Goal: Task Accomplishment & Management: Manage account settings

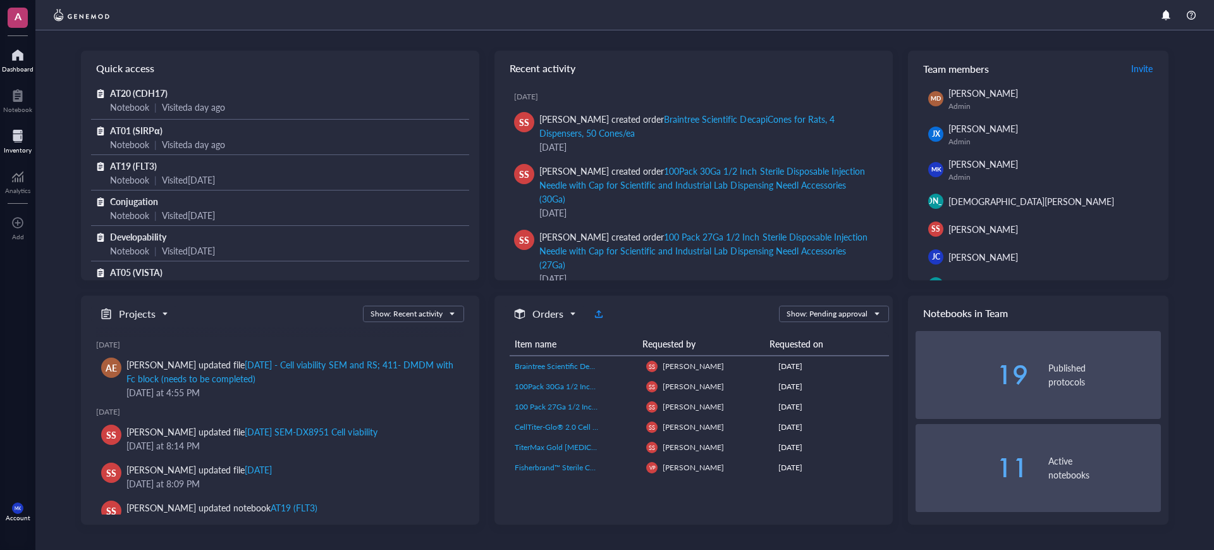
click at [15, 146] on div "Inventory" at bounding box center [18, 150] width 28 height 8
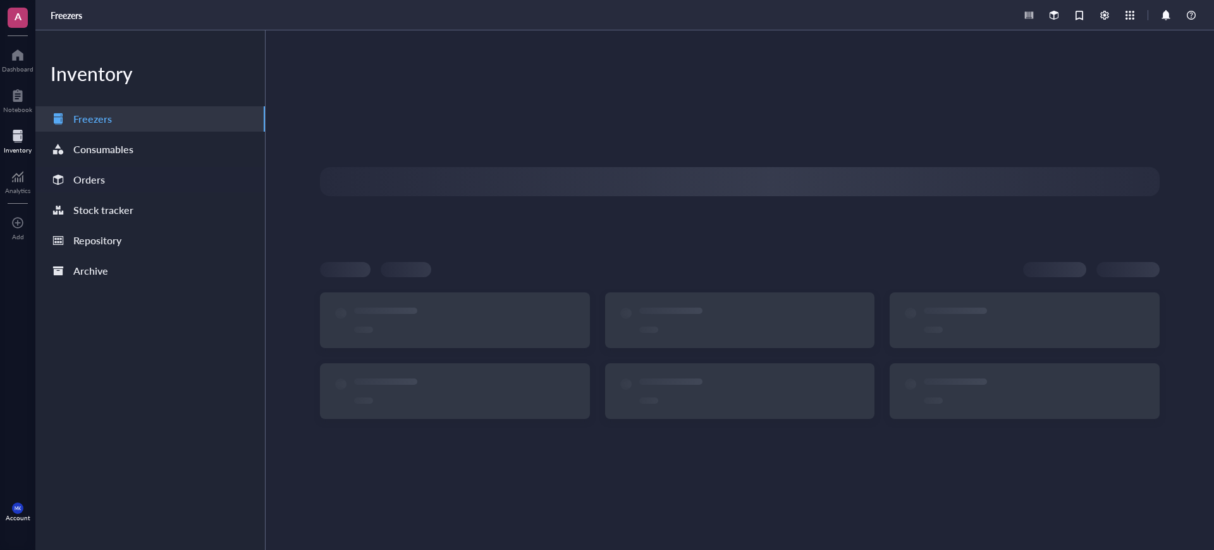
click at [100, 177] on div "Orders" at bounding box center [89, 180] width 32 height 18
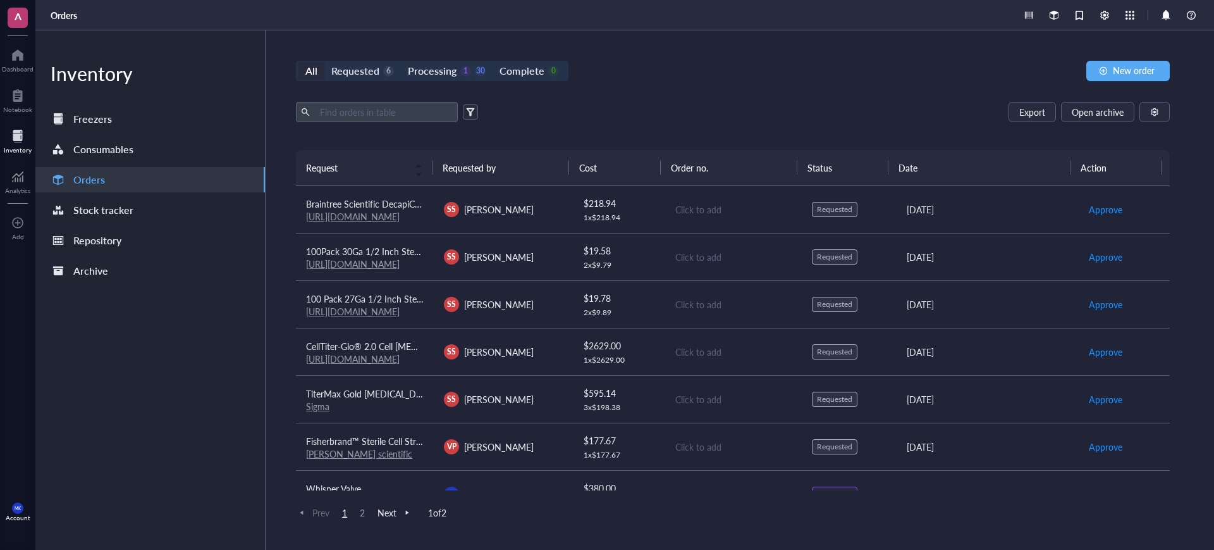
click at [566, 355] on td "SS Sareh Seyedi" at bounding box center [503, 351] width 138 height 47
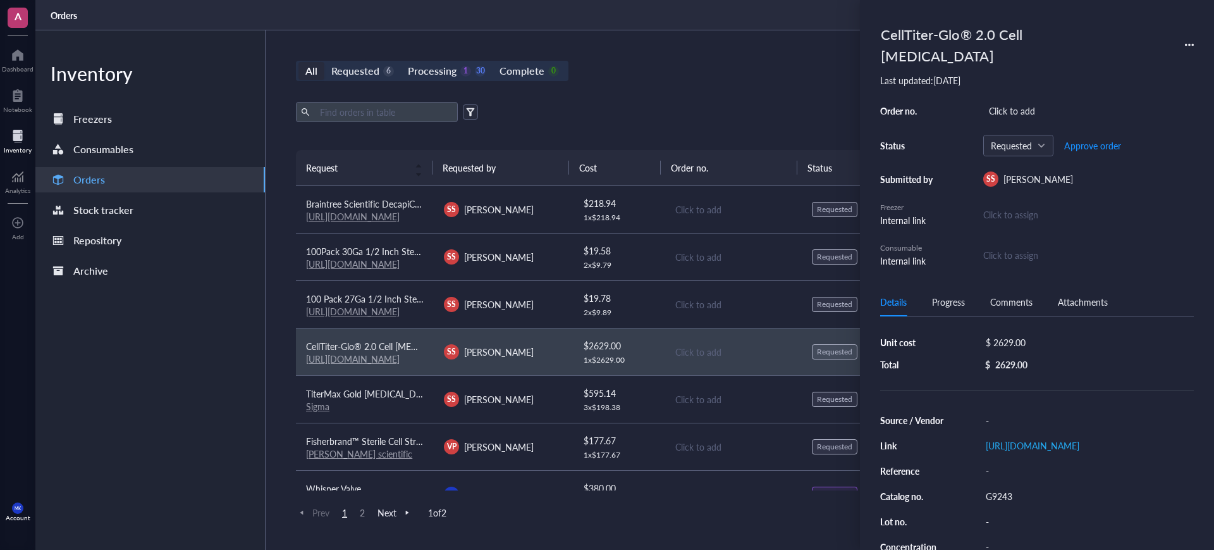
scroll to position [79, 0]
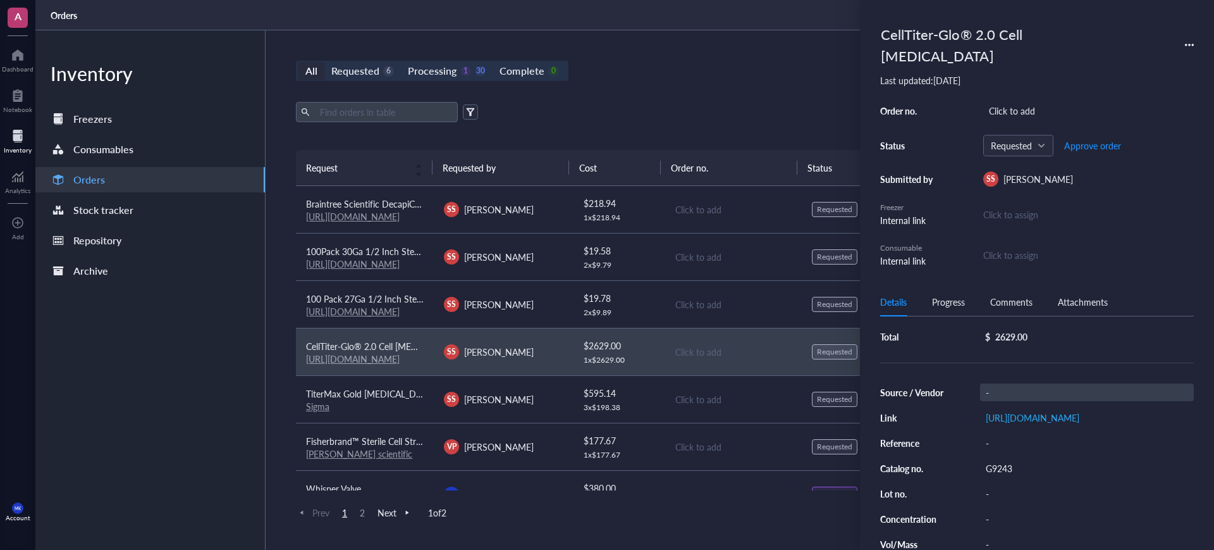
click at [1010, 383] on div "-" at bounding box center [1087, 392] width 214 height 18
type input "Promega"
drag, startPoint x: 1155, startPoint y: 385, endPoint x: 1112, endPoint y: 385, distance: 43.0
click at [526, 298] on div "SS Sareh Seyedi" at bounding box center [503, 304] width 118 height 15
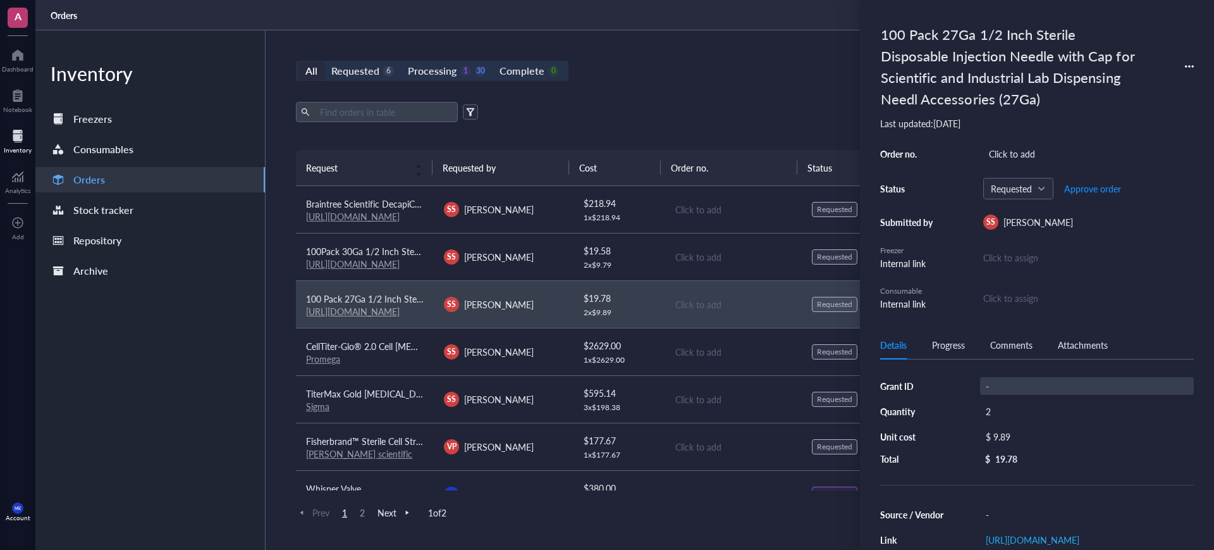
click at [1004, 393] on div "-" at bounding box center [1087, 386] width 214 height 18
type input "A"
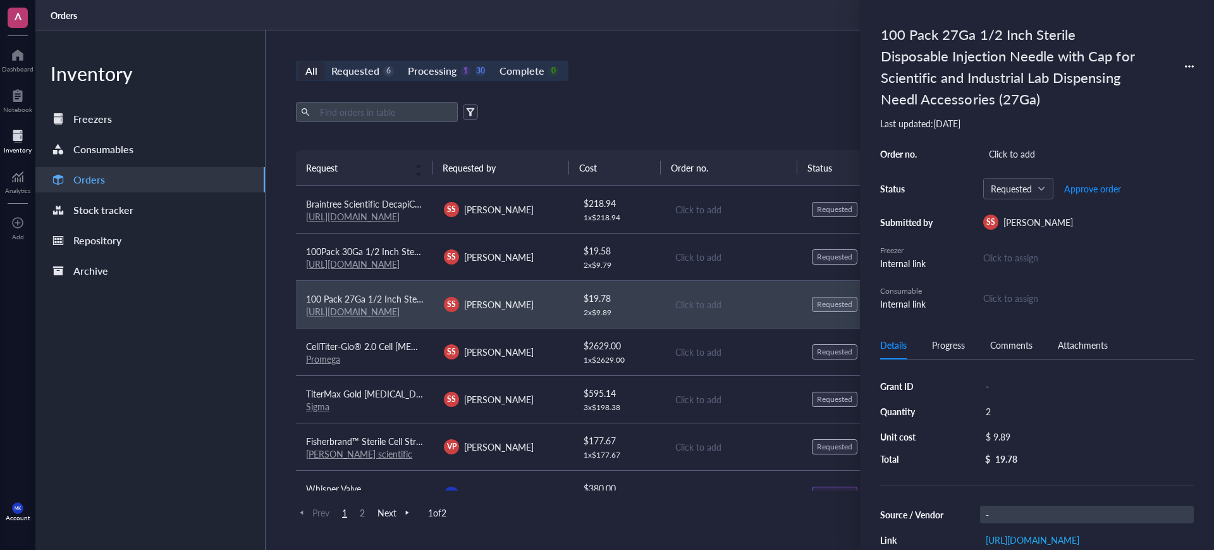
click at [1045, 517] on div "-" at bounding box center [1087, 514] width 214 height 18
type input "Amazon"
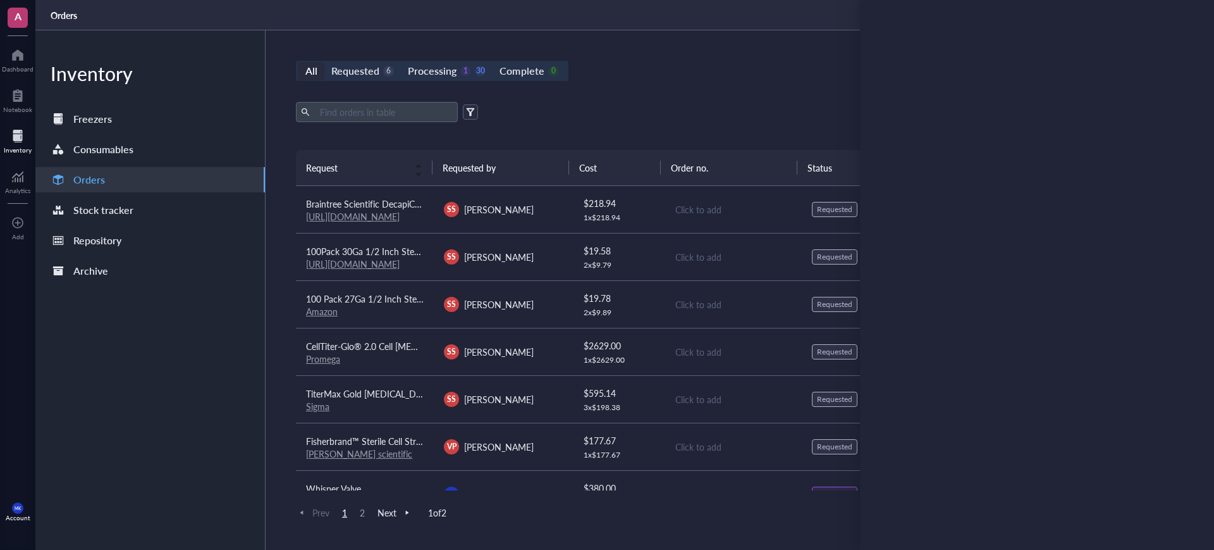
click at [530, 252] on div "SS Sareh Seyedi" at bounding box center [503, 256] width 118 height 15
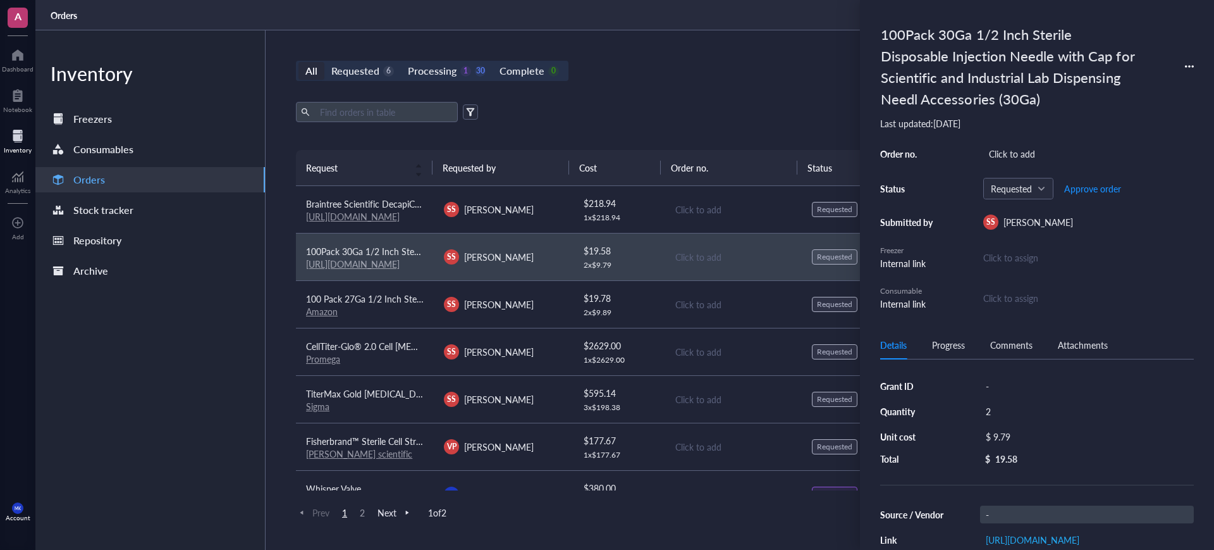
click at [1048, 509] on div "-" at bounding box center [1087, 514] width 214 height 18
type input "Amazon"
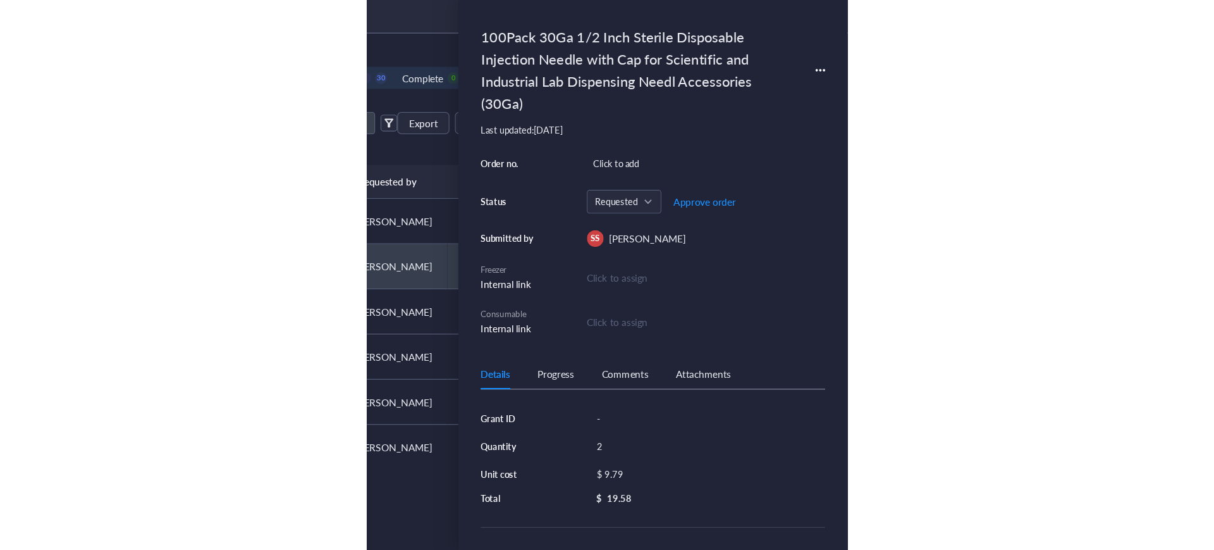
scroll to position [0, 0]
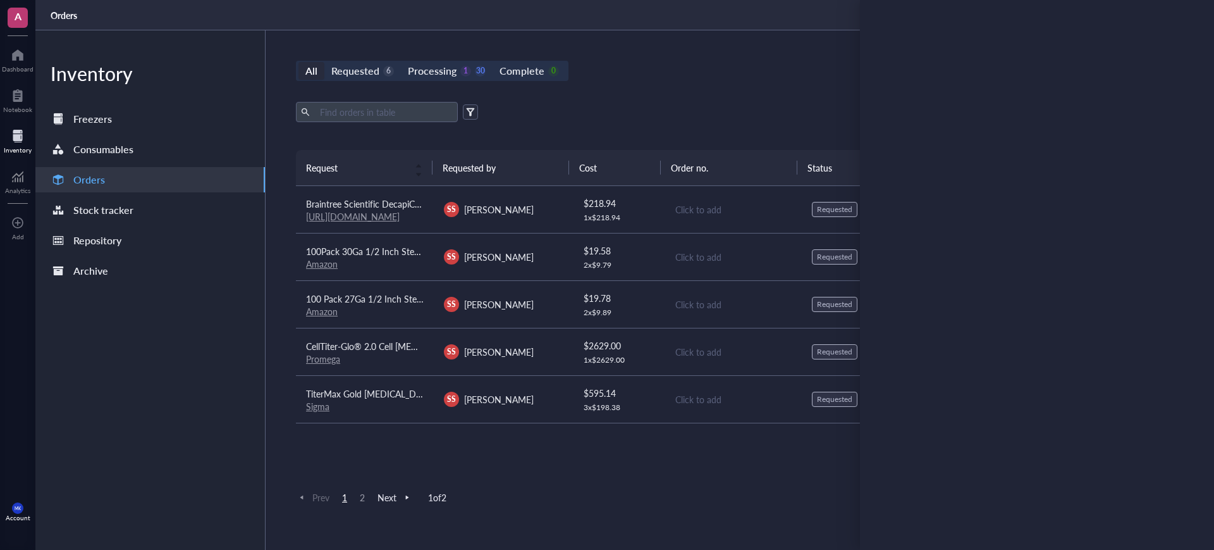
click at [545, 200] on td "SS Sareh Seyedi" at bounding box center [503, 209] width 138 height 47
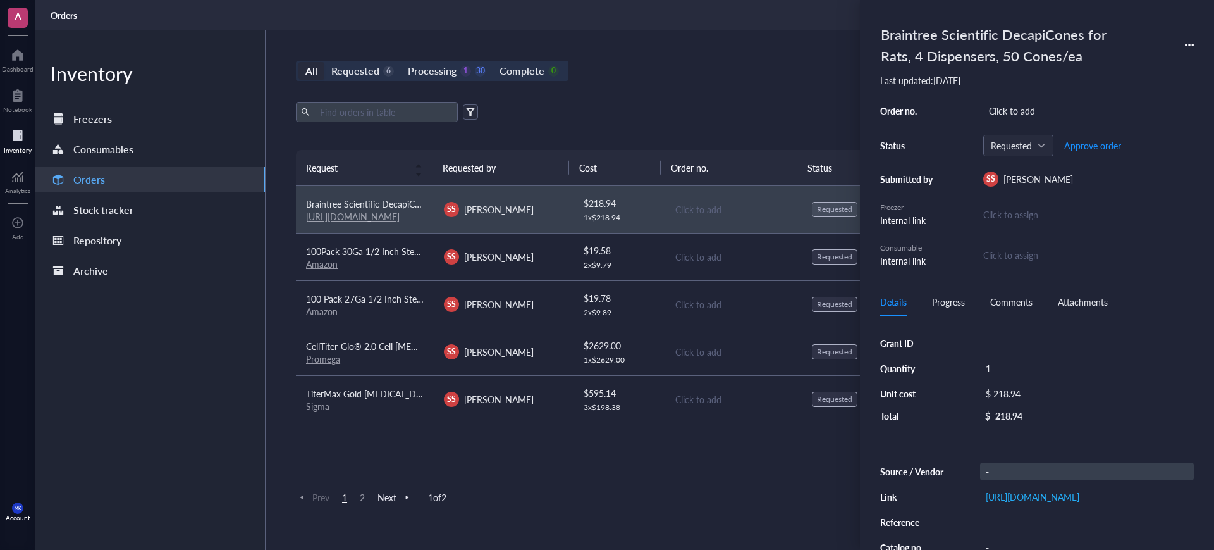
click at [1054, 475] on div "-" at bounding box center [1087, 471] width 214 height 18
type input "[PERSON_NAME]"
click at [675, 92] on div "All Requested 6 Processing 1 30 Complete 0 New order Export Open archive Reques…" at bounding box center [733, 289] width 935 height 519
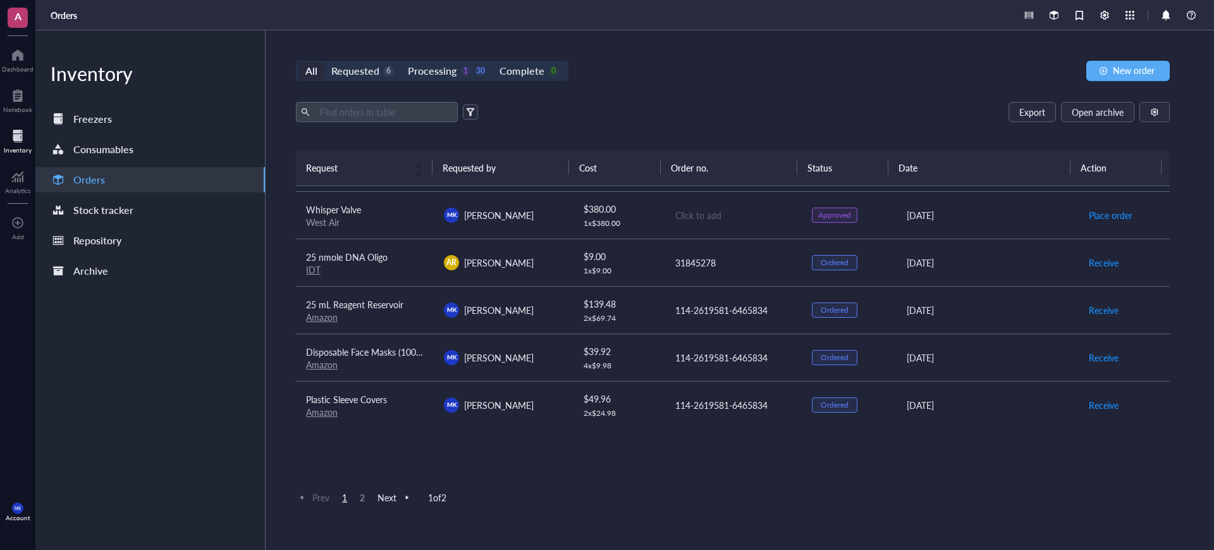
scroll to position [316, 0]
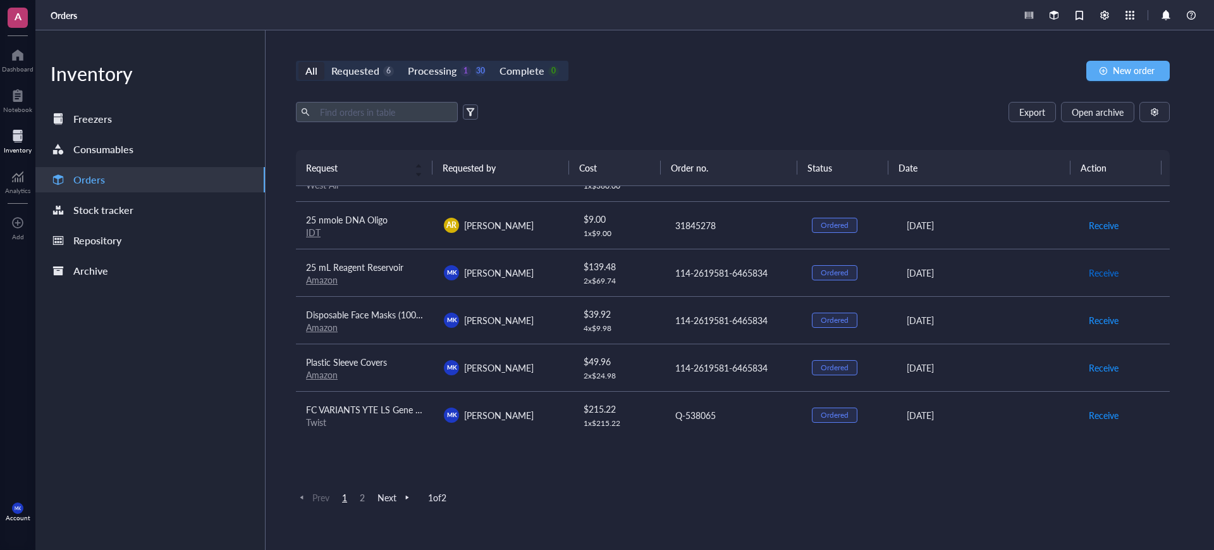
click at [1097, 273] on span "Receive" at bounding box center [1104, 273] width 30 height 14
click at [1089, 367] on span "Receive" at bounding box center [1104, 367] width 30 height 14
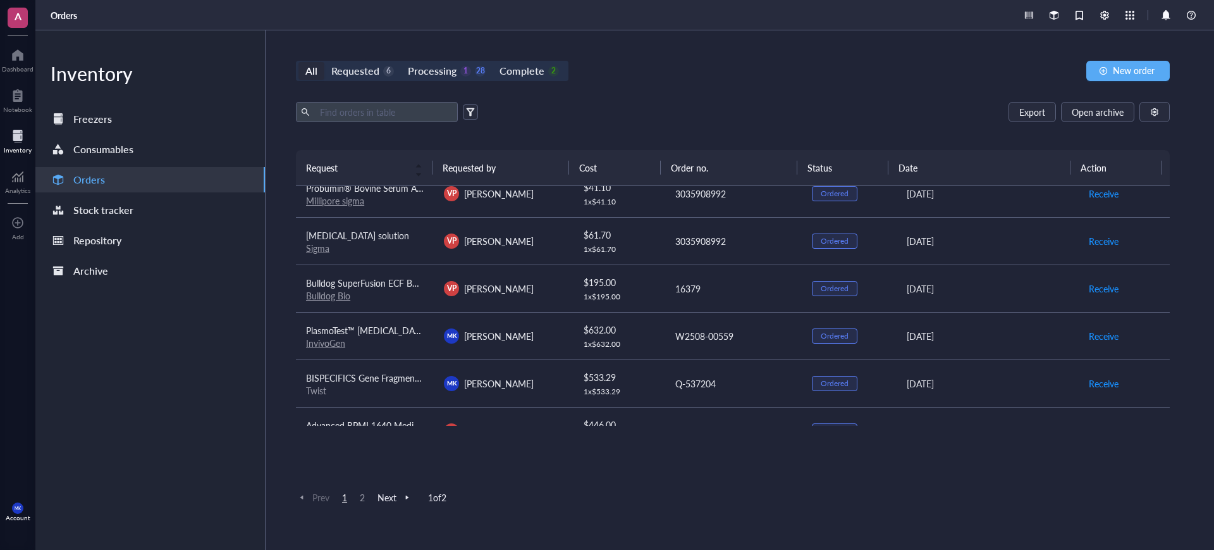
scroll to position [791, 0]
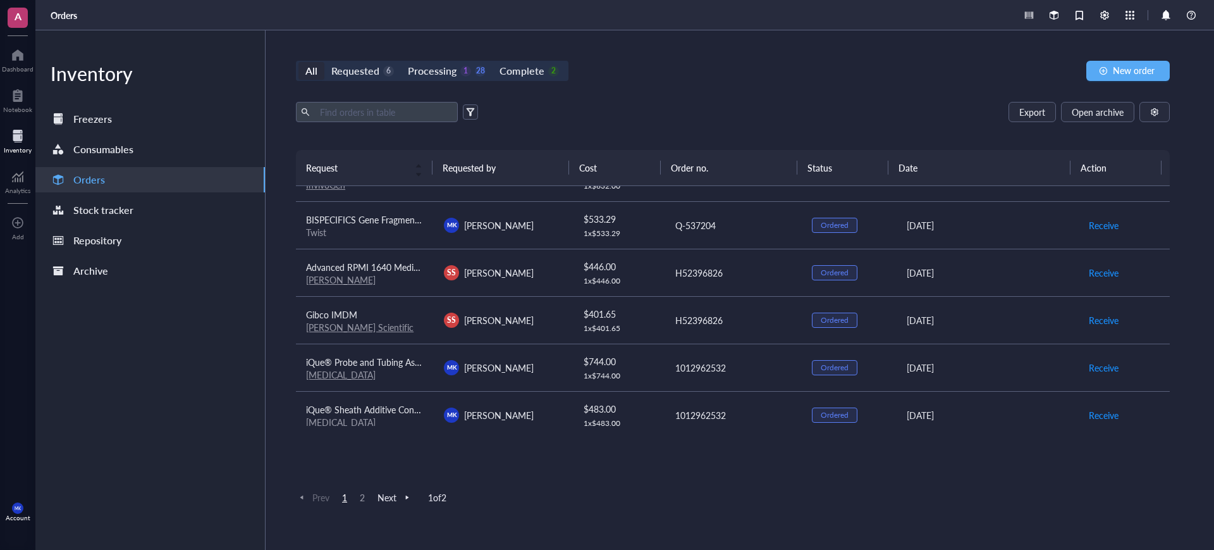
click at [1078, 264] on td "Receive" at bounding box center [1124, 272] width 92 height 47
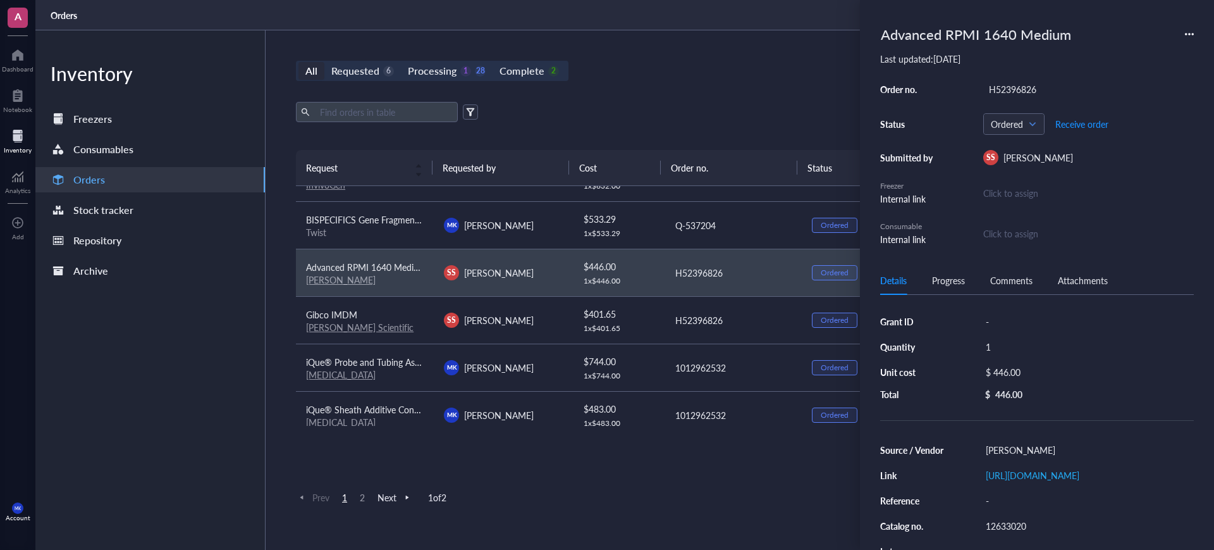
click at [819, 70] on div "All Requested 6 Processing 1 28 Complete 2 New order" at bounding box center [733, 71] width 874 height 20
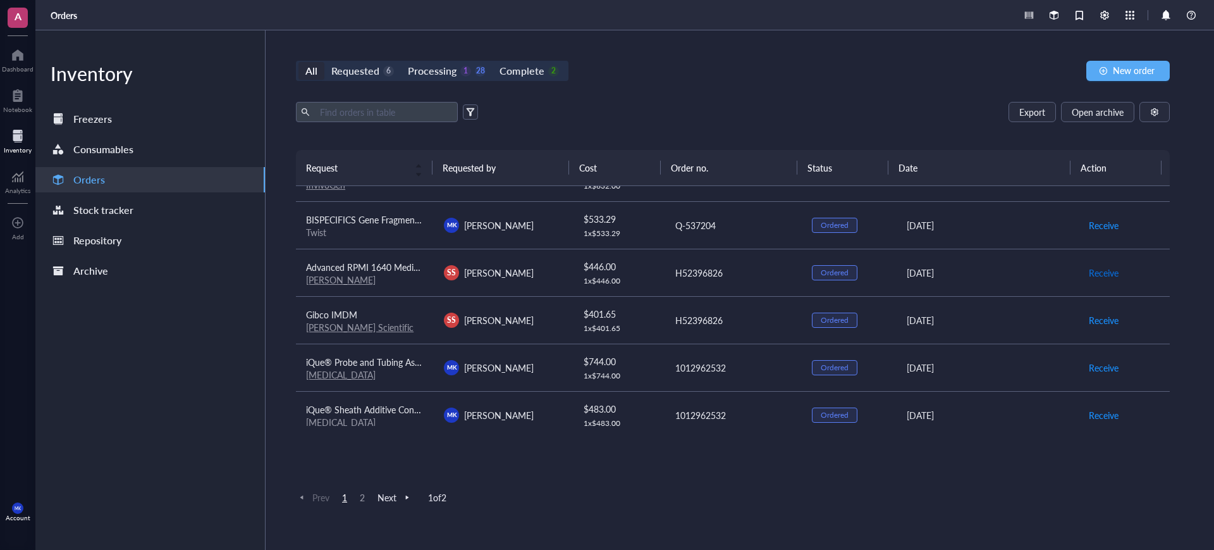
drag, startPoint x: 1090, startPoint y: 271, endPoint x: 1089, endPoint y: 301, distance: 29.8
click at [1091, 271] on span "Receive" at bounding box center [1104, 273] width 30 height 14
click at [1091, 318] on span "Receive" at bounding box center [1104, 320] width 30 height 14
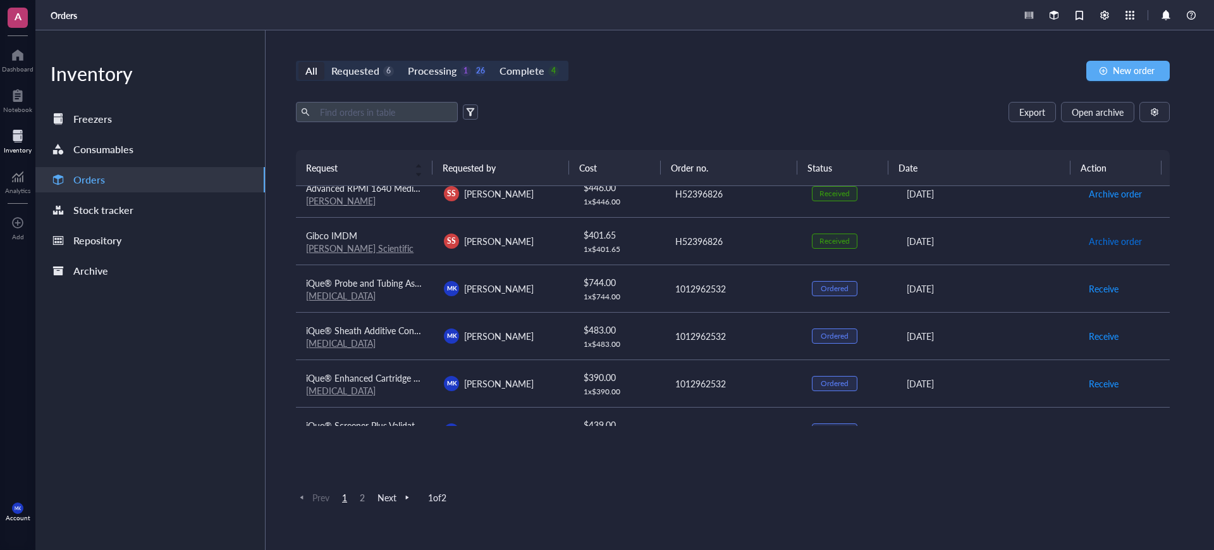
scroll to position [946, 0]
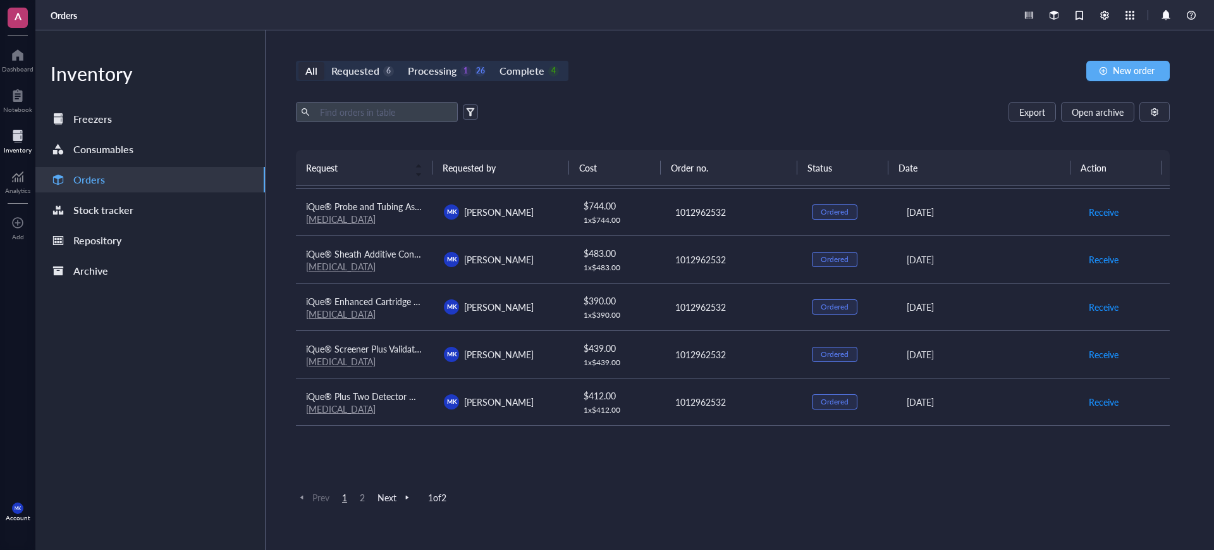
click at [362, 498] on span "2" at bounding box center [362, 496] width 15 height 11
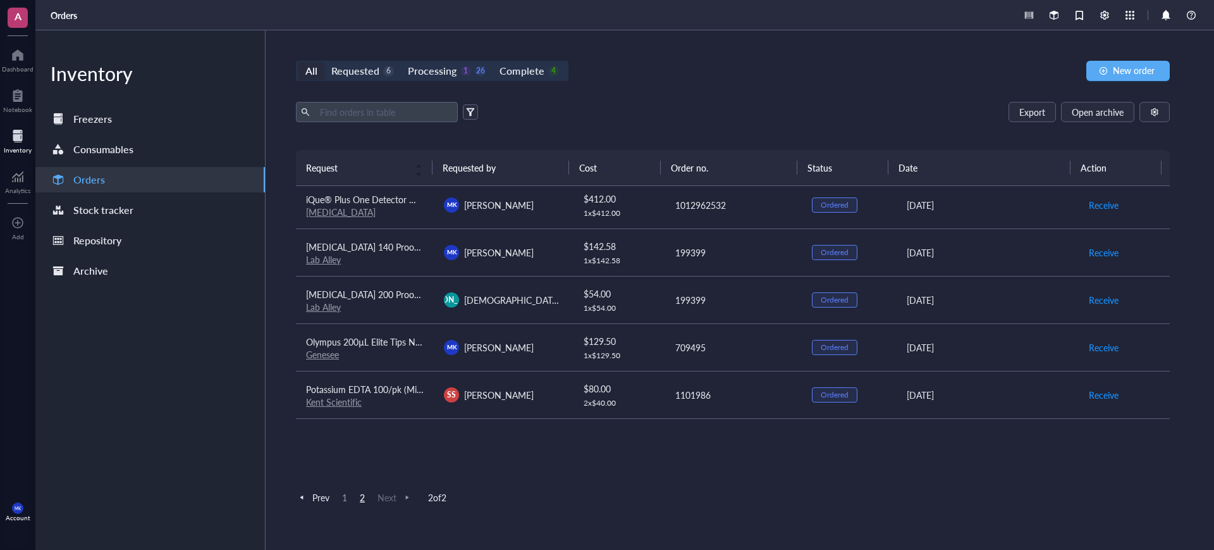
scroll to position [0, 0]
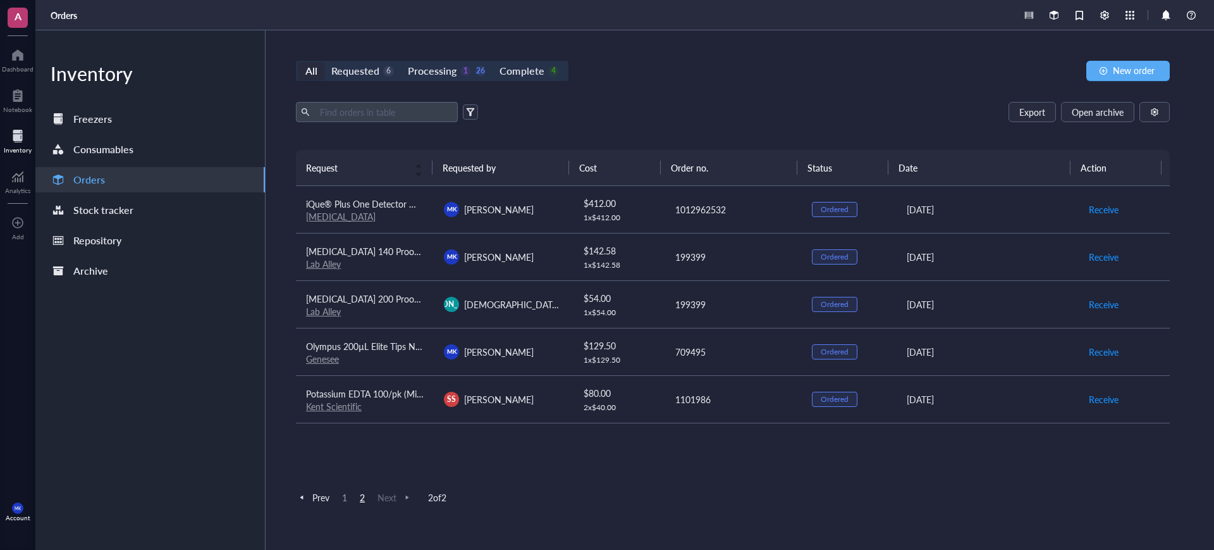
click at [342, 494] on span "1" at bounding box center [344, 496] width 15 height 11
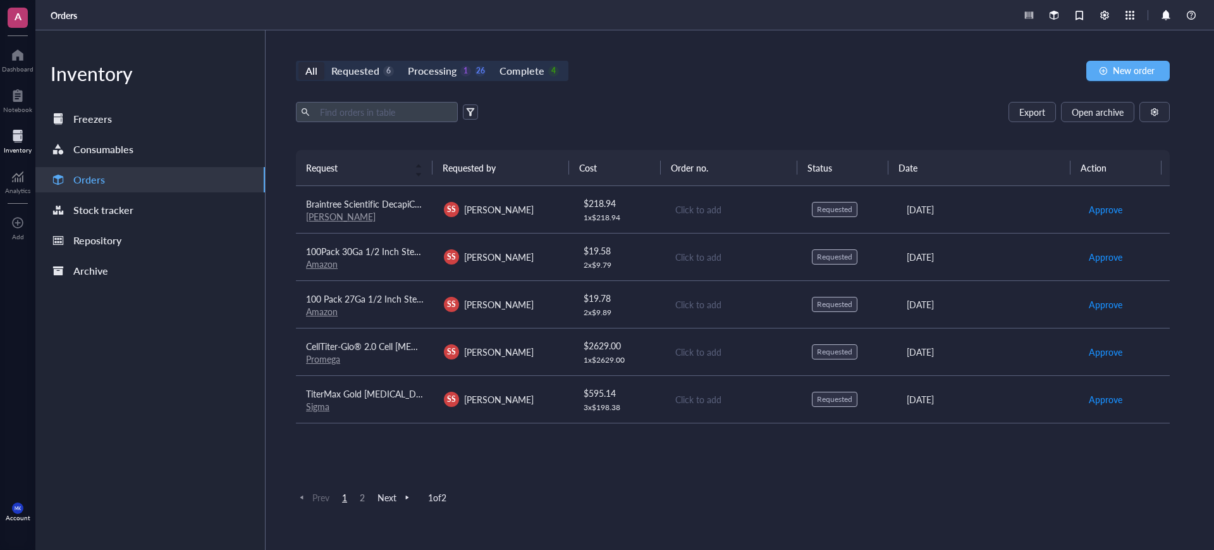
click at [650, 102] on div "Export Open archive" at bounding box center [733, 112] width 874 height 20
click at [316, 219] on link "[PERSON_NAME]" at bounding box center [341, 216] width 70 height 13
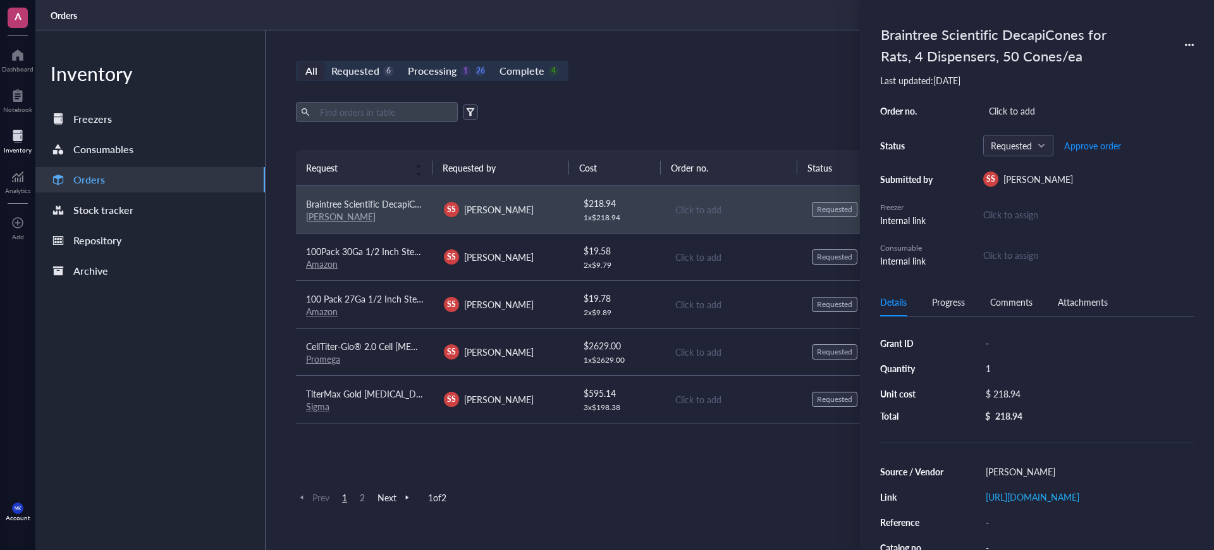
scroll to position [79, 0]
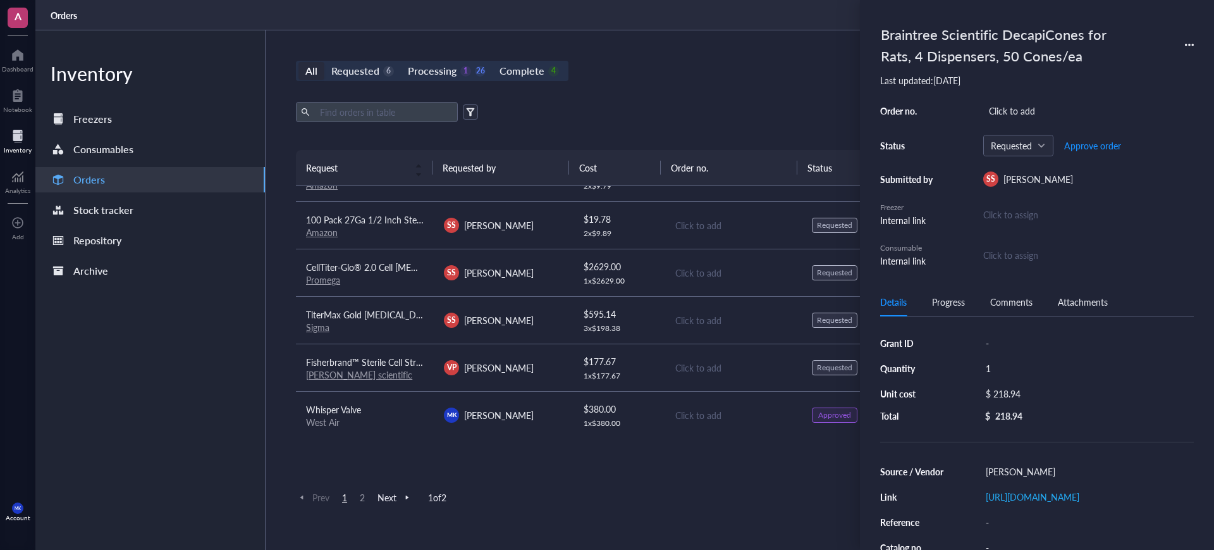
click at [346, 378] on link "[PERSON_NAME] scientific" at bounding box center [359, 374] width 106 height 13
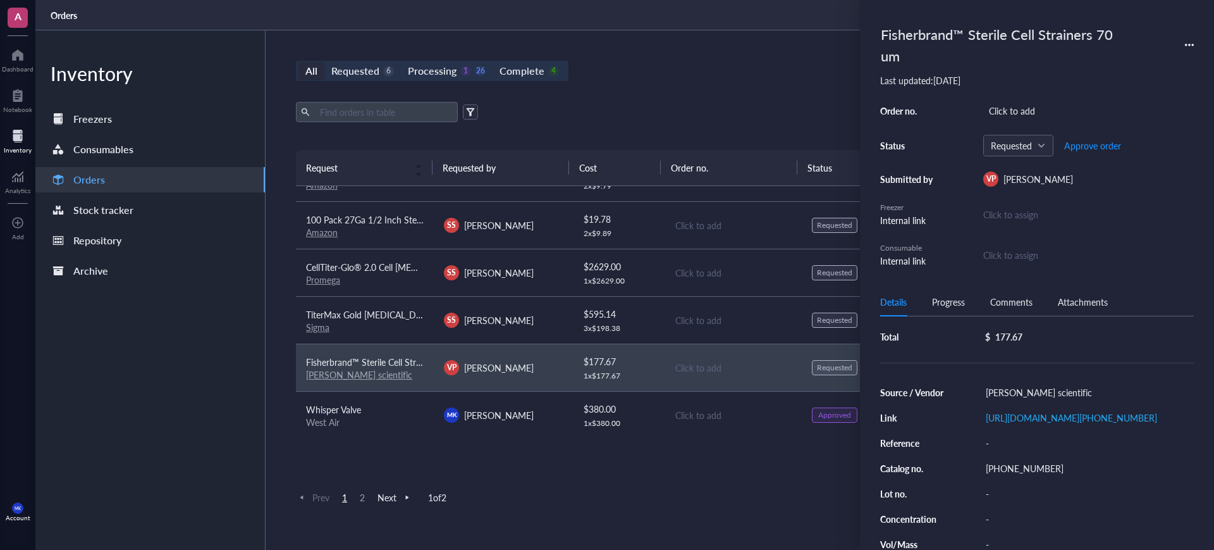
click at [746, 84] on div "All Requested 6 Processing 1 26 Complete 4 New order Export Open archive Reques…" at bounding box center [733, 289] width 935 height 519
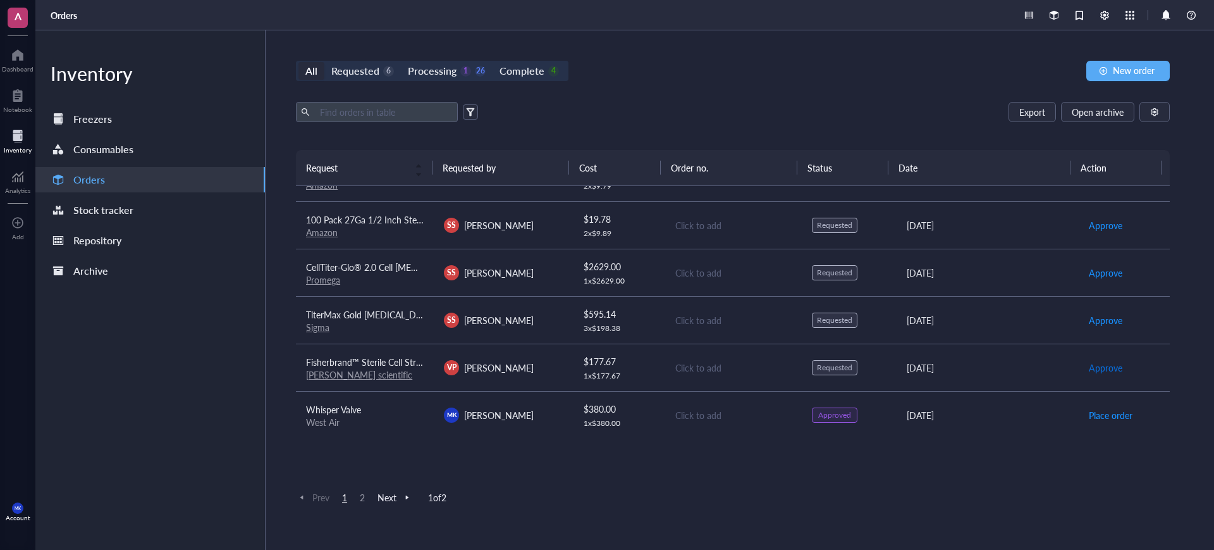
click at [1095, 369] on span "Approve" at bounding box center [1106, 367] width 34 height 14
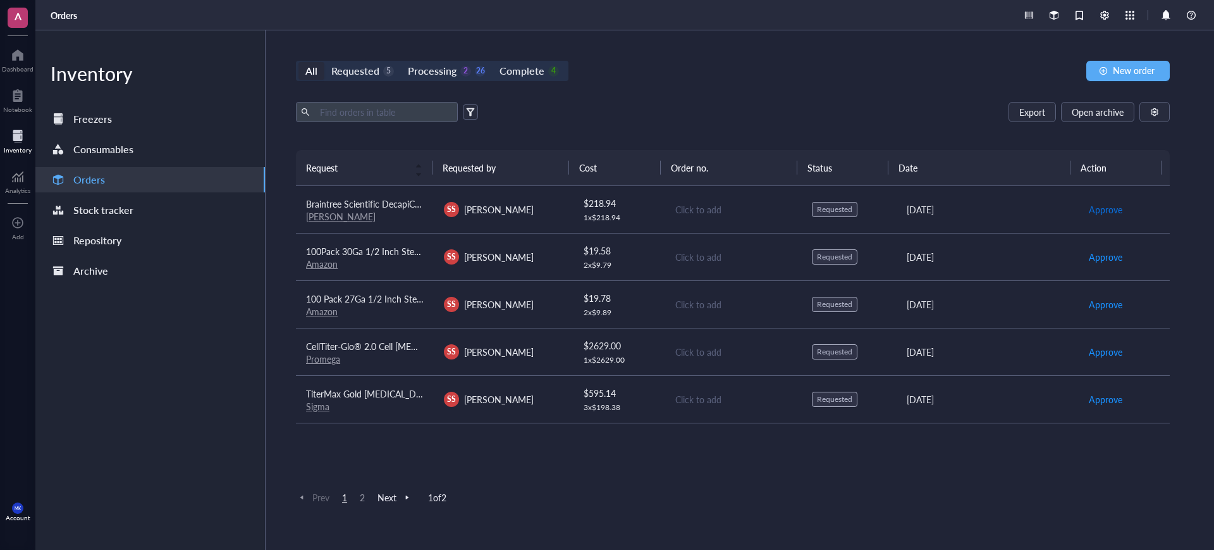
click at [1094, 216] on button "Approve" at bounding box center [1105, 209] width 35 height 20
click at [702, 209] on div "Click to add" at bounding box center [733, 209] width 116 height 14
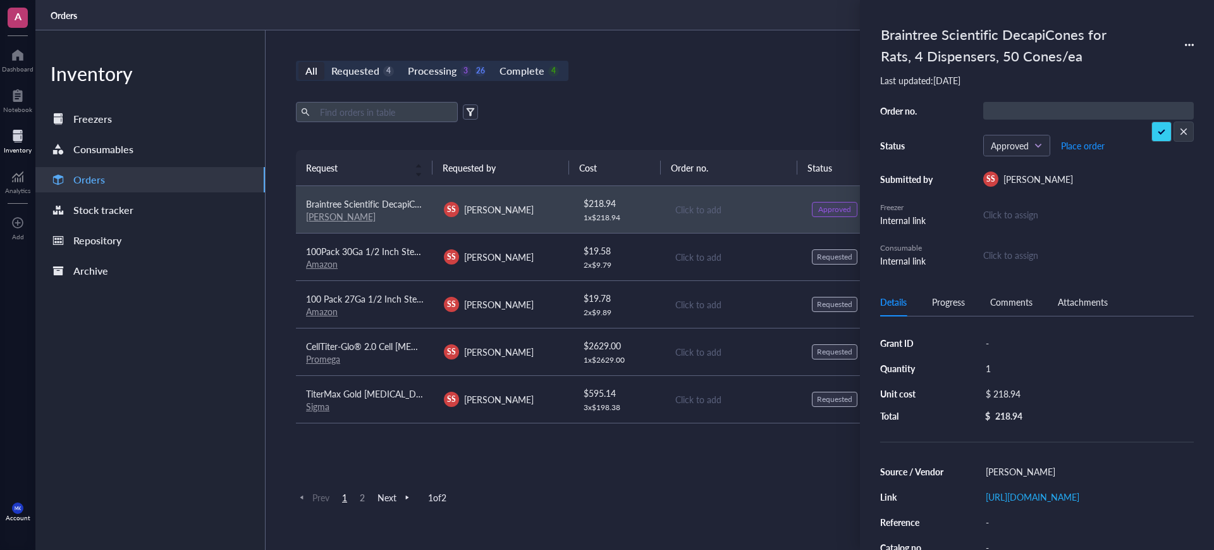
click at [1098, 99] on div "Braintree Scientific DecapiCones for Rats, 4 Dispensers, 50 Cones/ea Last updat…" at bounding box center [1037, 143] width 314 height 247
click at [1106, 109] on div "Click to add" at bounding box center [1088, 111] width 211 height 18
type input "H52468987"
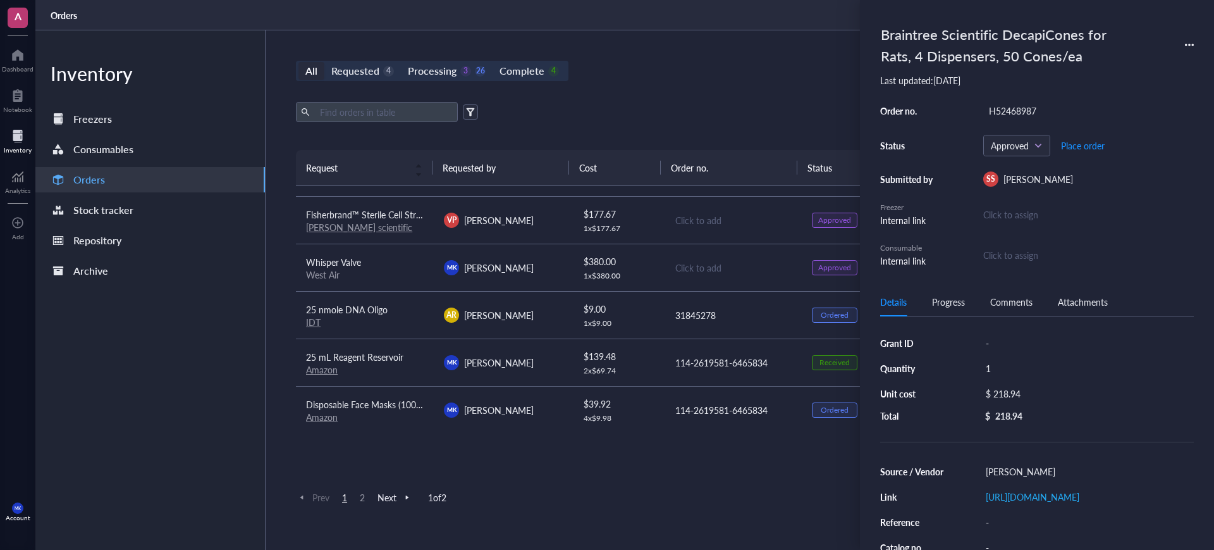
scroll to position [237, 0]
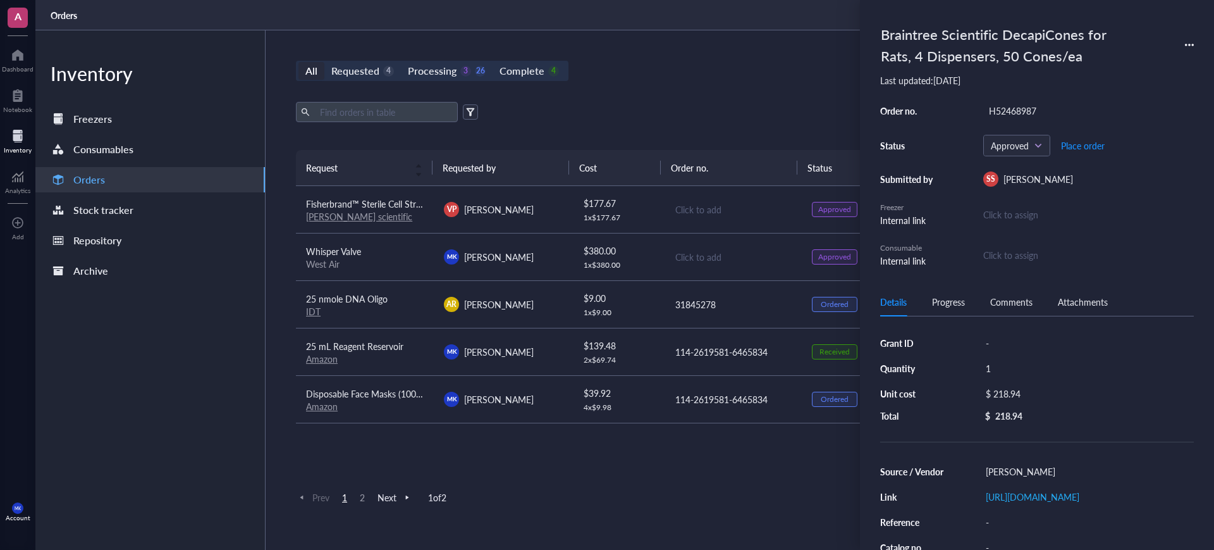
click at [727, 254] on div "Click to add" at bounding box center [733, 257] width 116 height 14
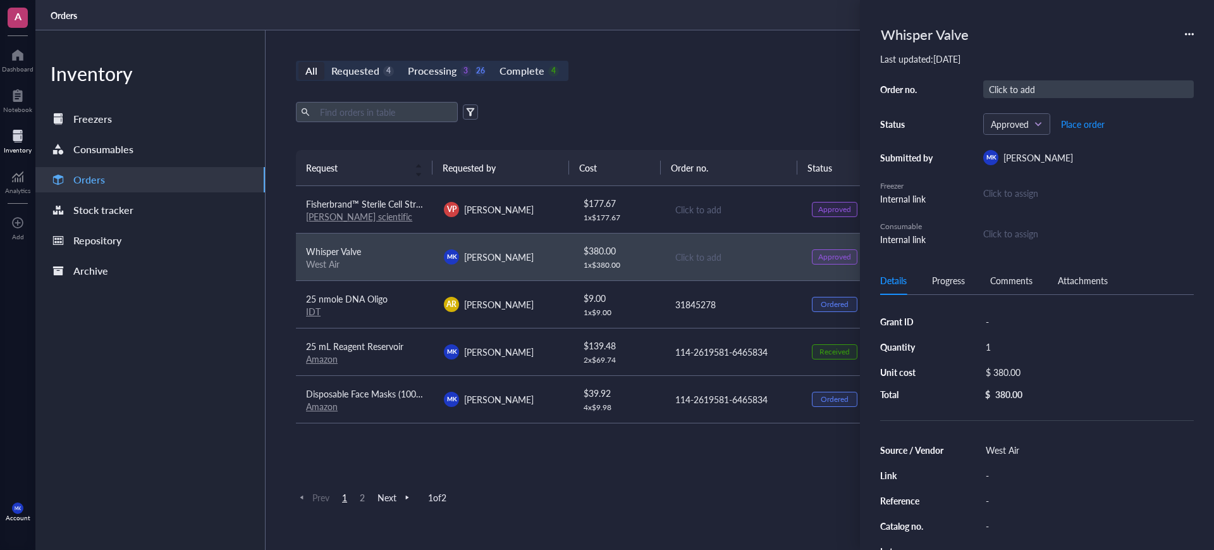
click at [1013, 89] on div "Click to add" at bounding box center [1088, 89] width 211 height 18
drag, startPoint x: 1185, startPoint y: 104, endPoint x: 1076, endPoint y: 144, distance: 115.6
click at [744, 208] on div "Click to add" at bounding box center [733, 209] width 116 height 14
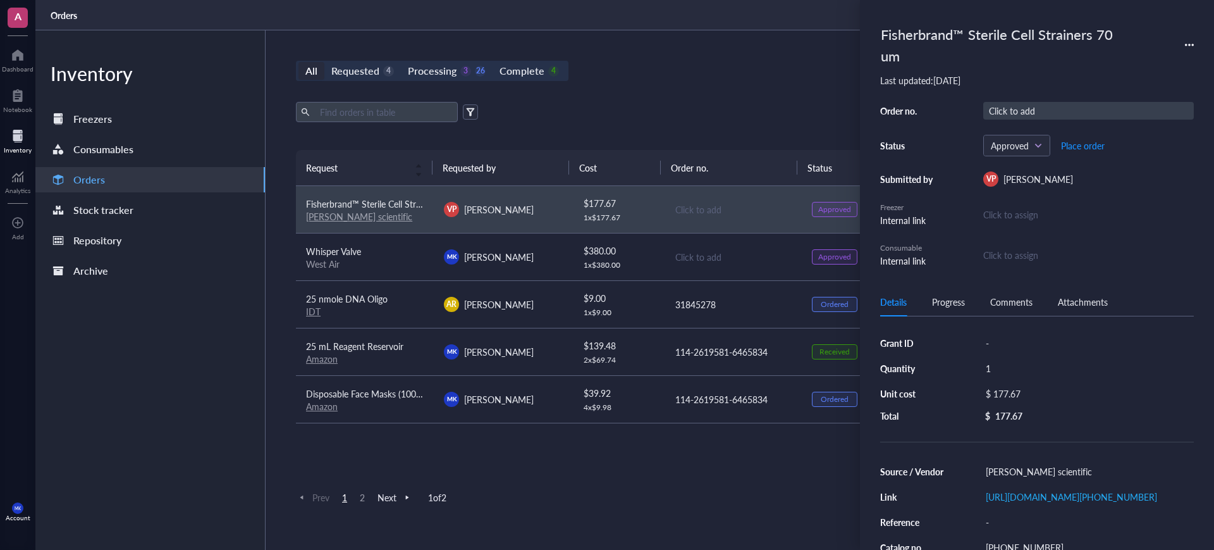
click at [1027, 102] on div "Click to add" at bounding box center [1088, 111] width 211 height 18
type input "H52468987"
click at [782, 72] on div "All Requested 4 Processing 3 26 Complete 4 New order" at bounding box center [733, 71] width 874 height 20
click at [718, 42] on div "All Requested 4 Processing 3 26 Complete 4 New order Export Open archive Reques…" at bounding box center [733, 289] width 935 height 519
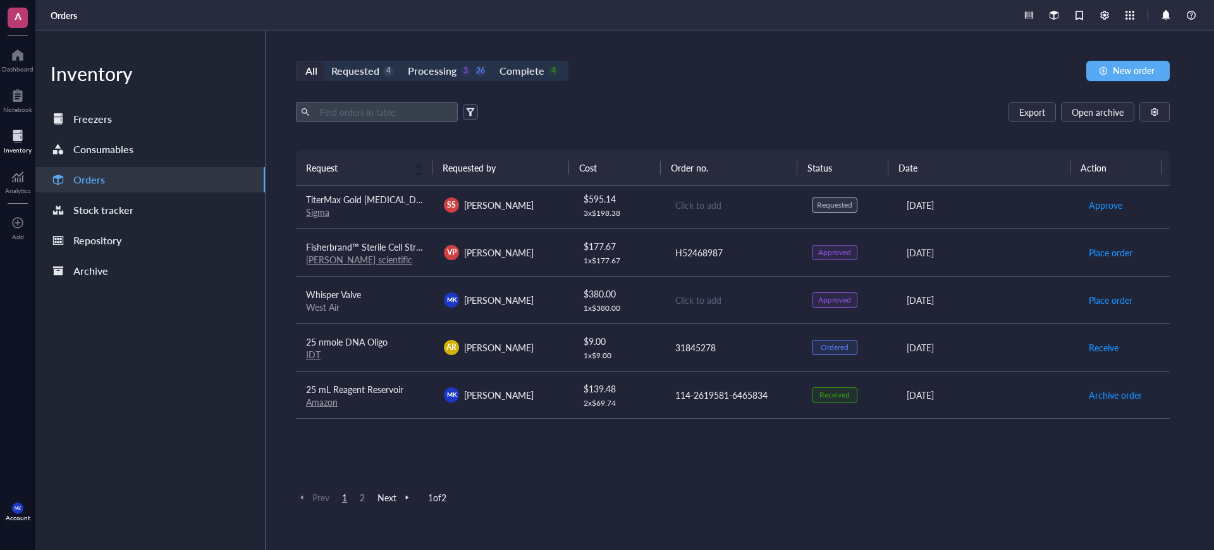
scroll to position [158, 0]
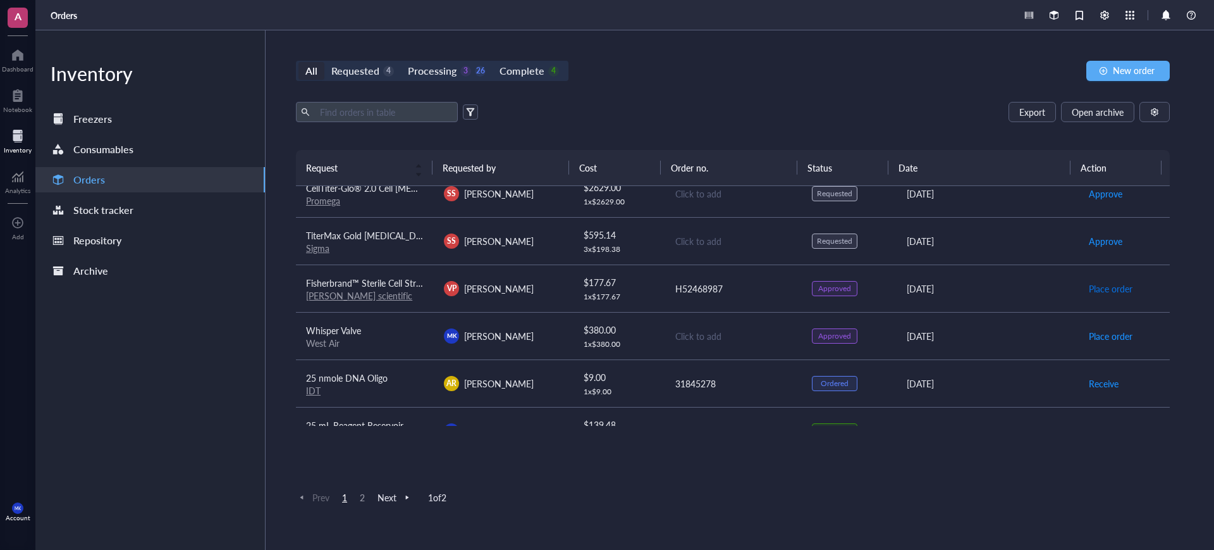
click at [1095, 287] on span "Place order" at bounding box center [1111, 288] width 44 height 14
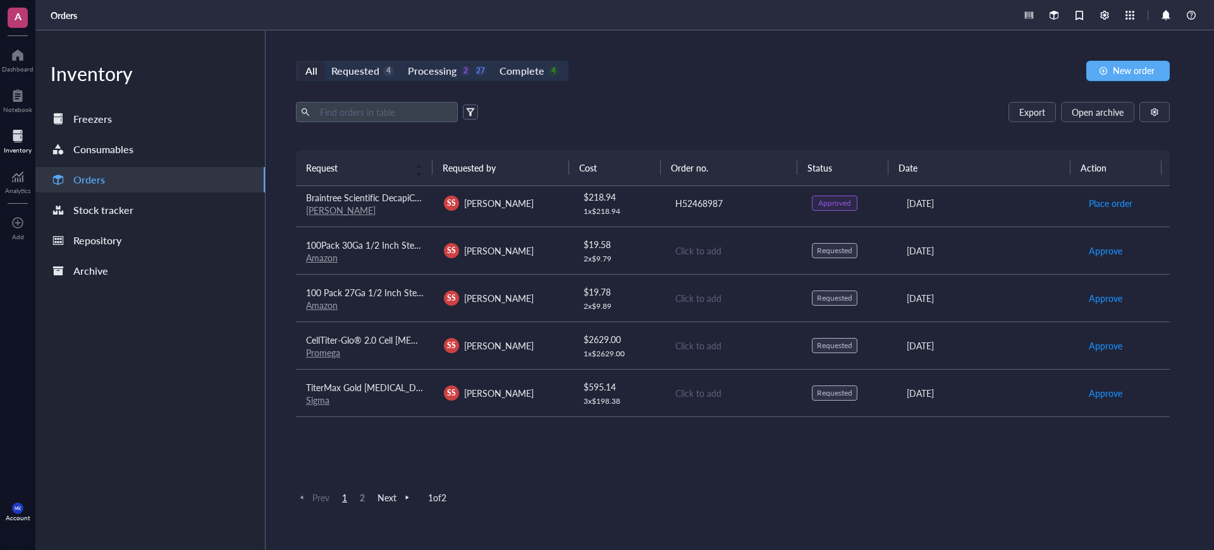
scroll to position [0, 0]
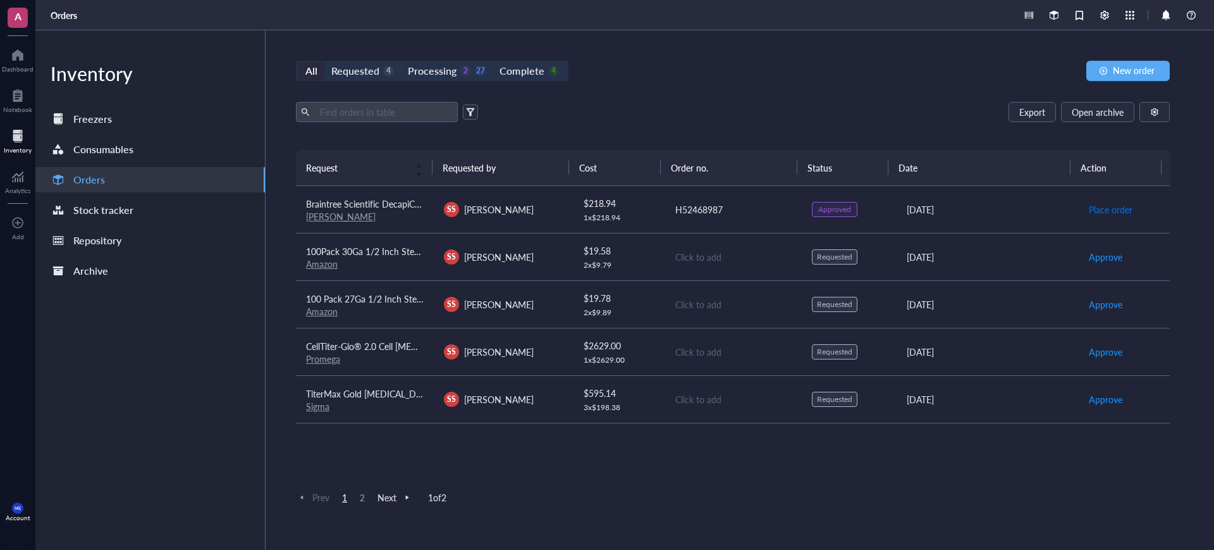
click at [1101, 204] on span "Place order" at bounding box center [1111, 209] width 44 height 14
click at [317, 266] on link "Amazon" at bounding box center [322, 263] width 32 height 13
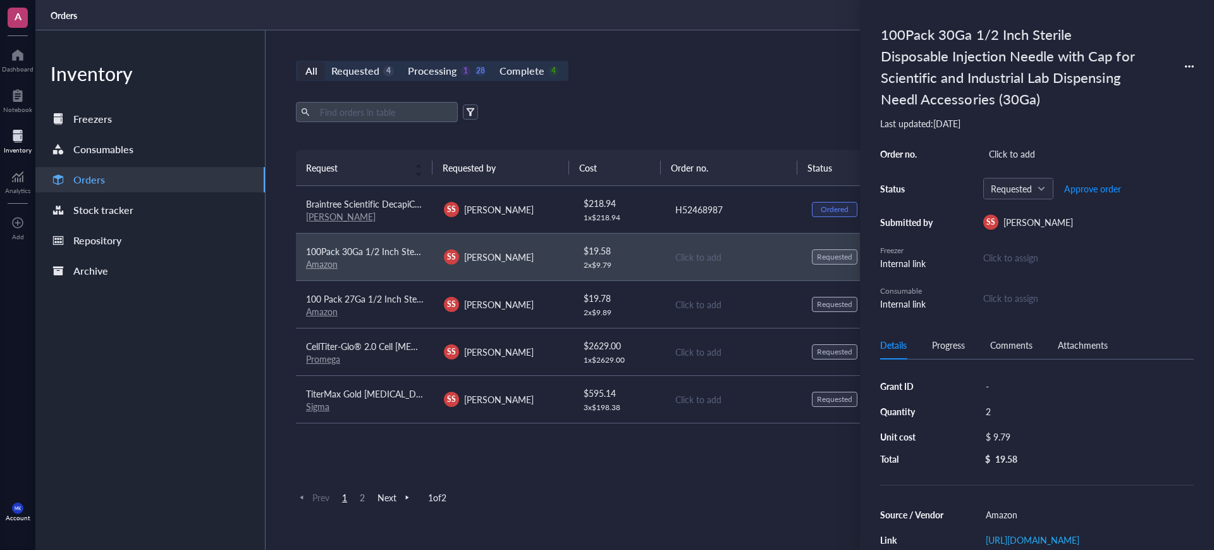
click at [319, 309] on link "Amazon" at bounding box center [322, 311] width 32 height 13
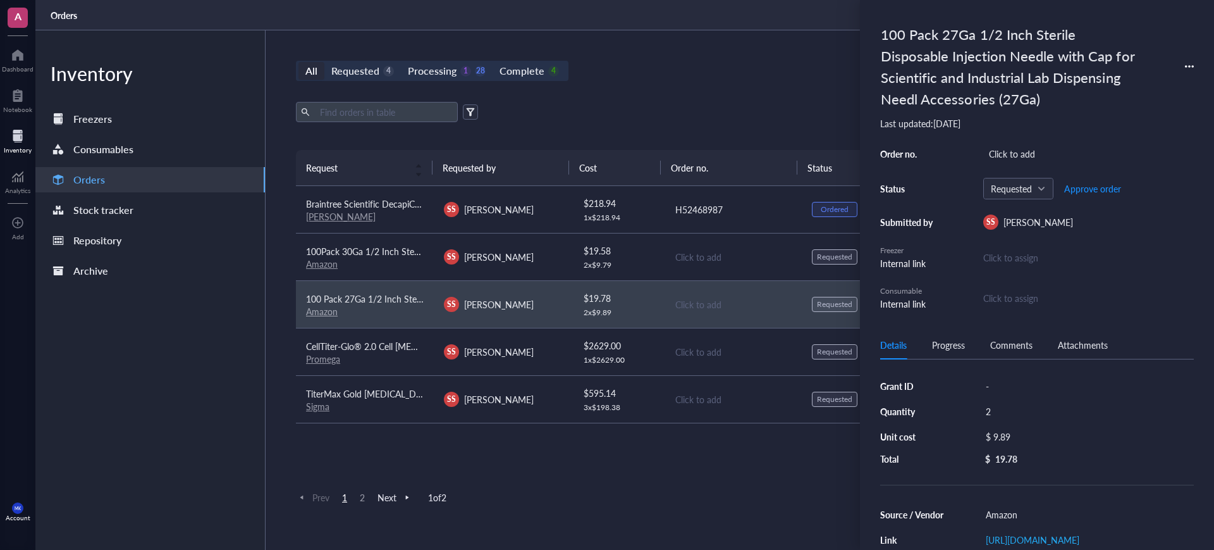
click at [772, 27] on div "Orders" at bounding box center [624, 15] width 1179 height 30
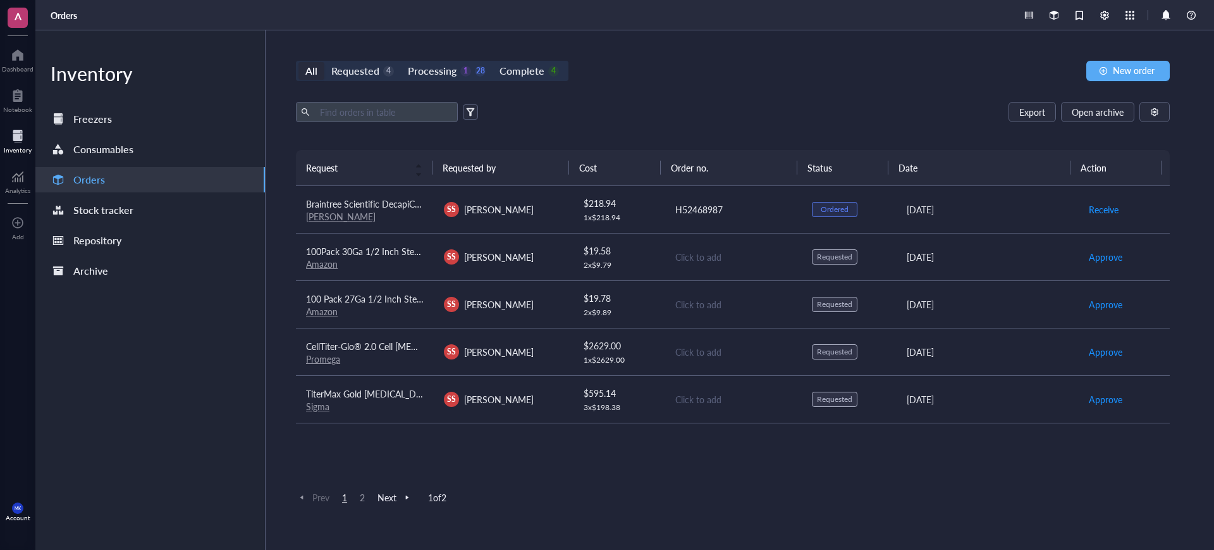
click at [691, 268] on td "Click to add" at bounding box center [733, 256] width 138 height 47
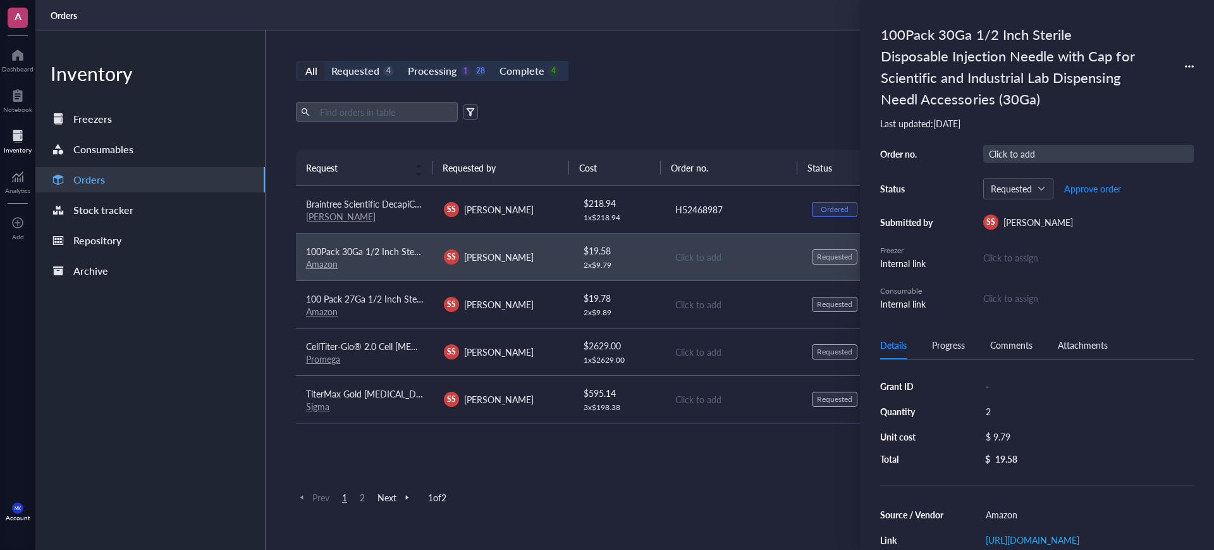
click at [1057, 160] on div "Click to add" at bounding box center [1088, 154] width 211 height 18
type input "114-3889106-4965050"
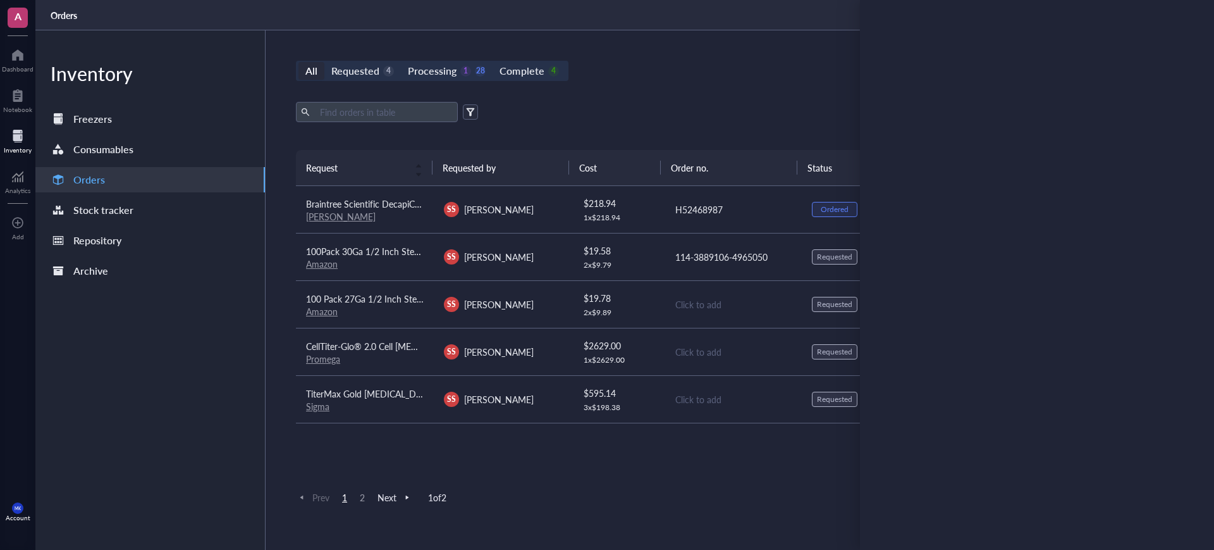
click at [708, 304] on div "Click to add" at bounding box center [733, 304] width 116 height 14
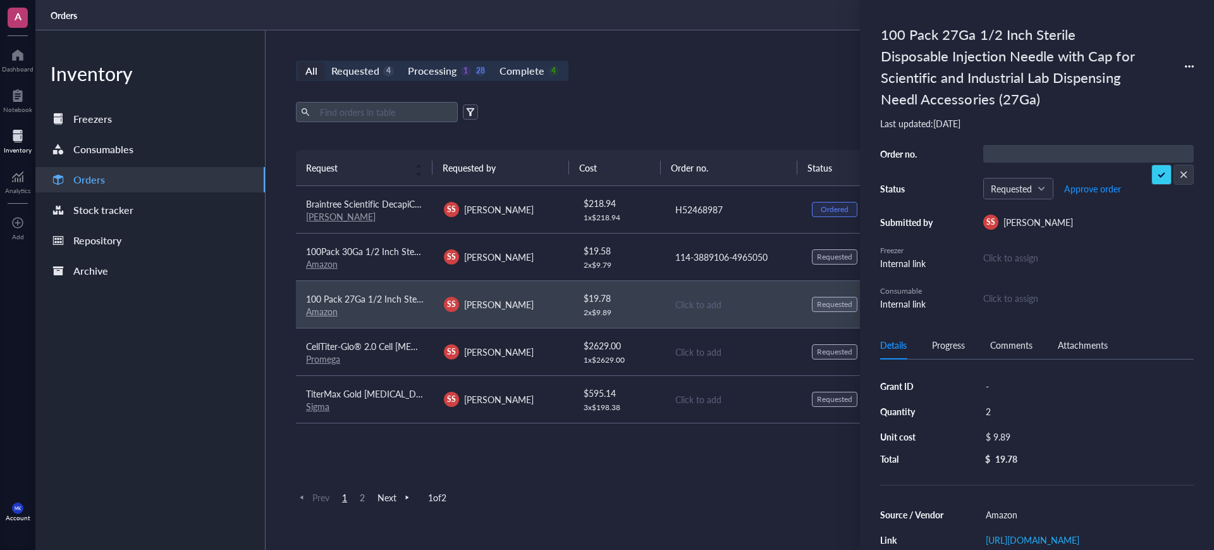
type input "114-3889106-4965050"
click at [662, 77] on div "All Requested 4 Processing 1 28 Complete 4 New order" at bounding box center [733, 71] width 874 height 20
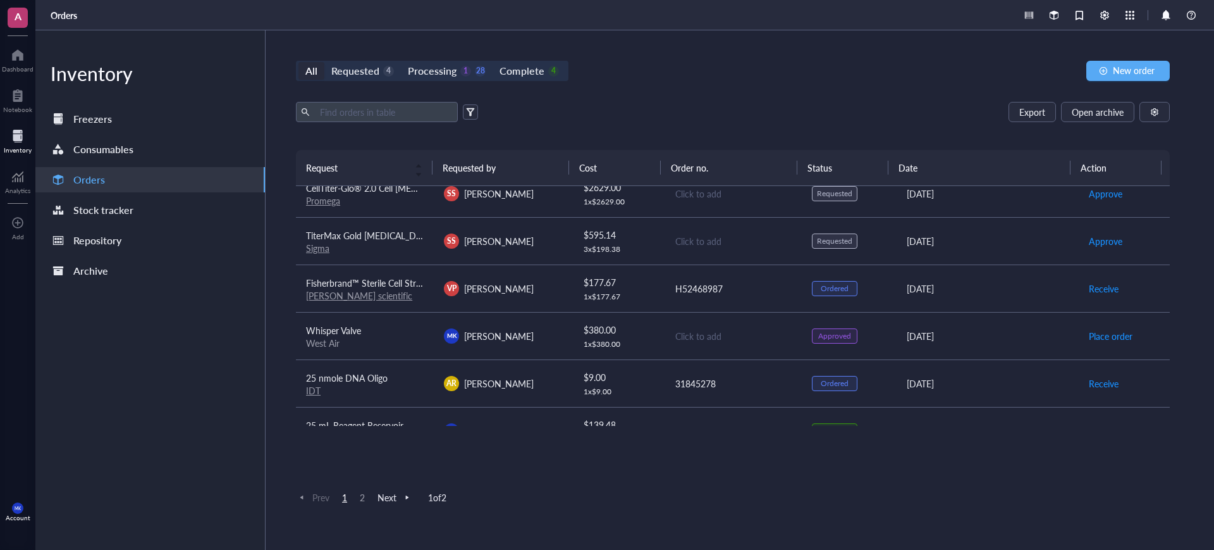
scroll to position [79, 0]
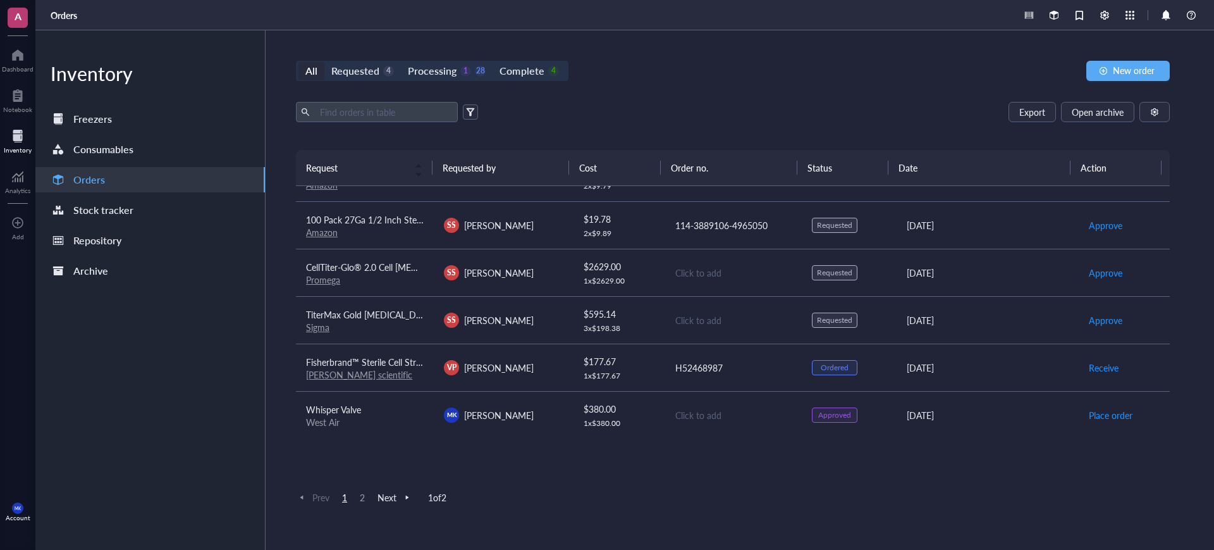
click at [321, 328] on link "Sigma" at bounding box center [317, 327] width 23 height 13
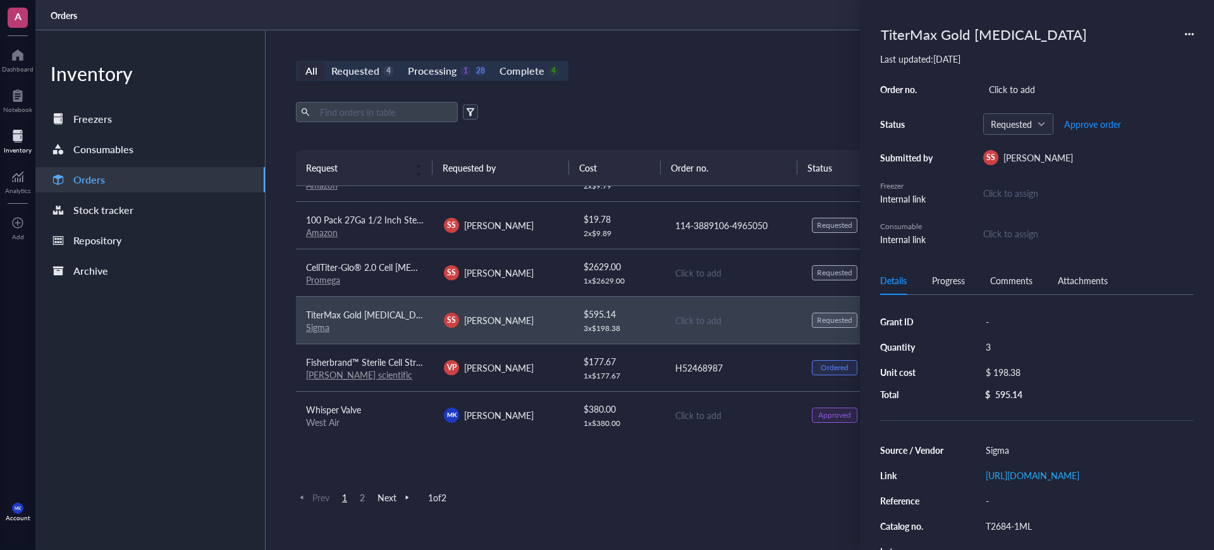
click at [754, 144] on div "Export Open archive Requester Requested on Source / Vendor Last updated" at bounding box center [733, 126] width 874 height 48
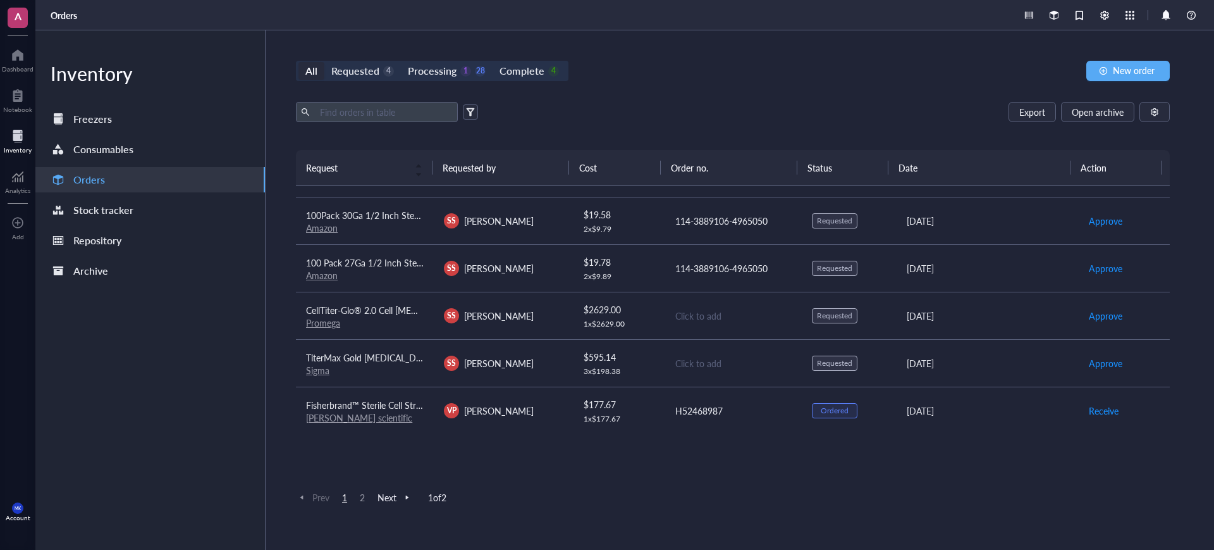
scroll to position [0, 0]
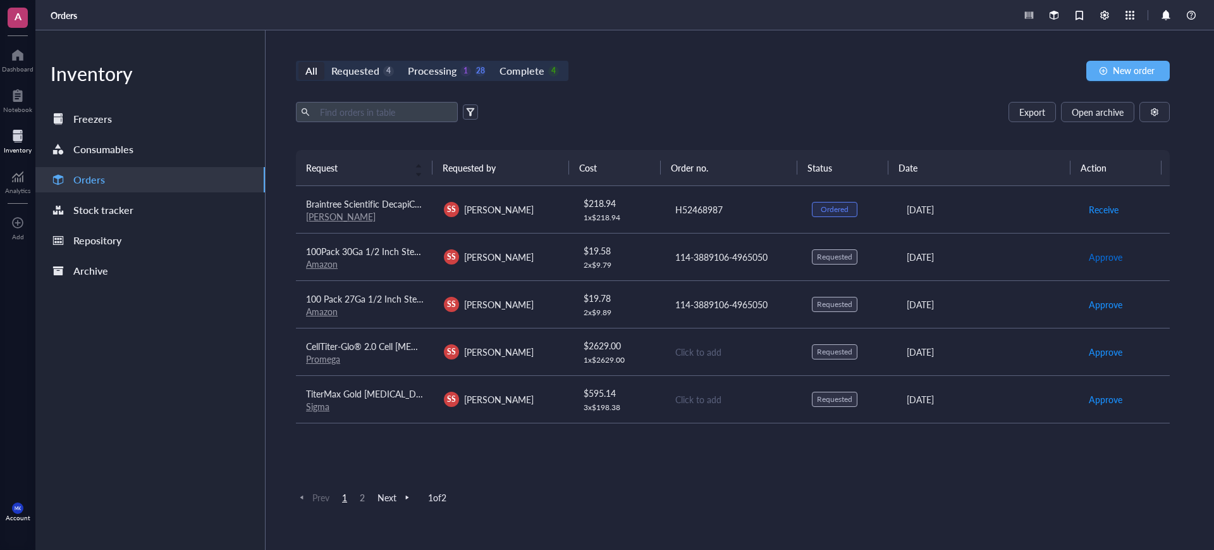
click at [1098, 257] on span "Approve" at bounding box center [1106, 257] width 34 height 14
click at [1100, 309] on span "Approve" at bounding box center [1106, 304] width 34 height 14
click at [1093, 261] on span "Place order" at bounding box center [1111, 257] width 44 height 14
drag, startPoint x: 1093, startPoint y: 301, endPoint x: 1087, endPoint y: 306, distance: 8.1
click at [1093, 302] on span "Place order" at bounding box center [1111, 304] width 44 height 14
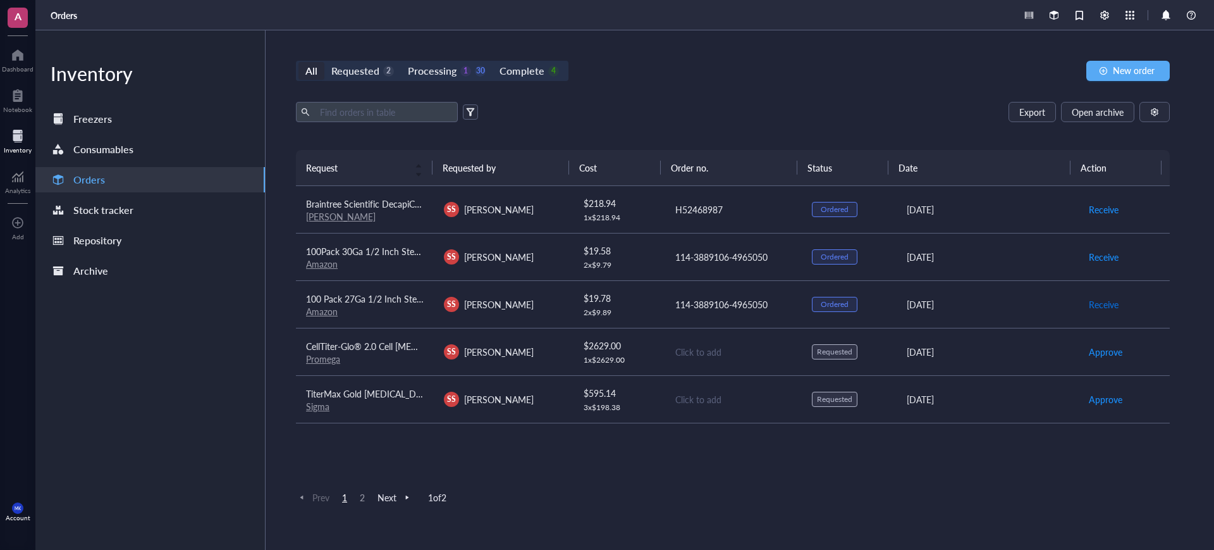
scroll to position [79, 0]
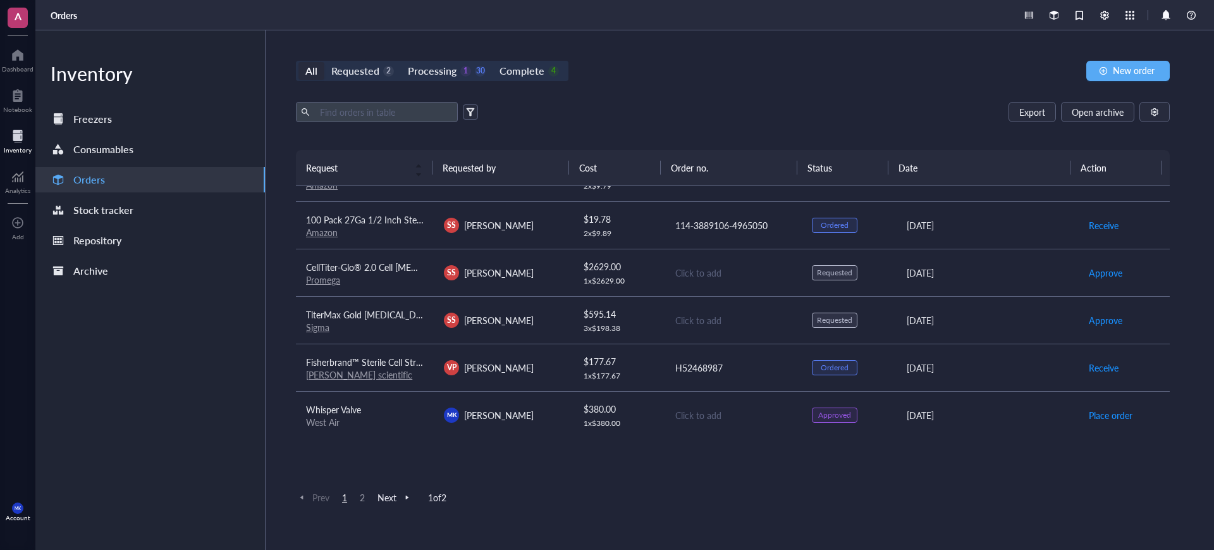
click at [321, 327] on link "Sigma" at bounding box center [317, 327] width 23 height 13
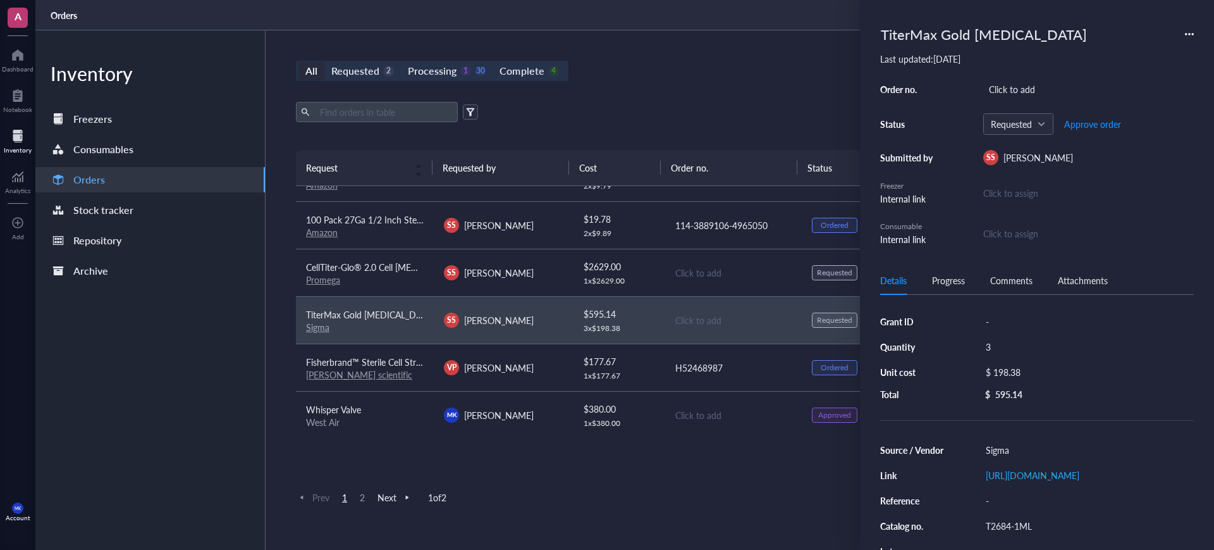
click at [330, 291] on td "CellTiter-Glo® 2.0 Cell Viability Assay Promega" at bounding box center [365, 272] width 138 height 47
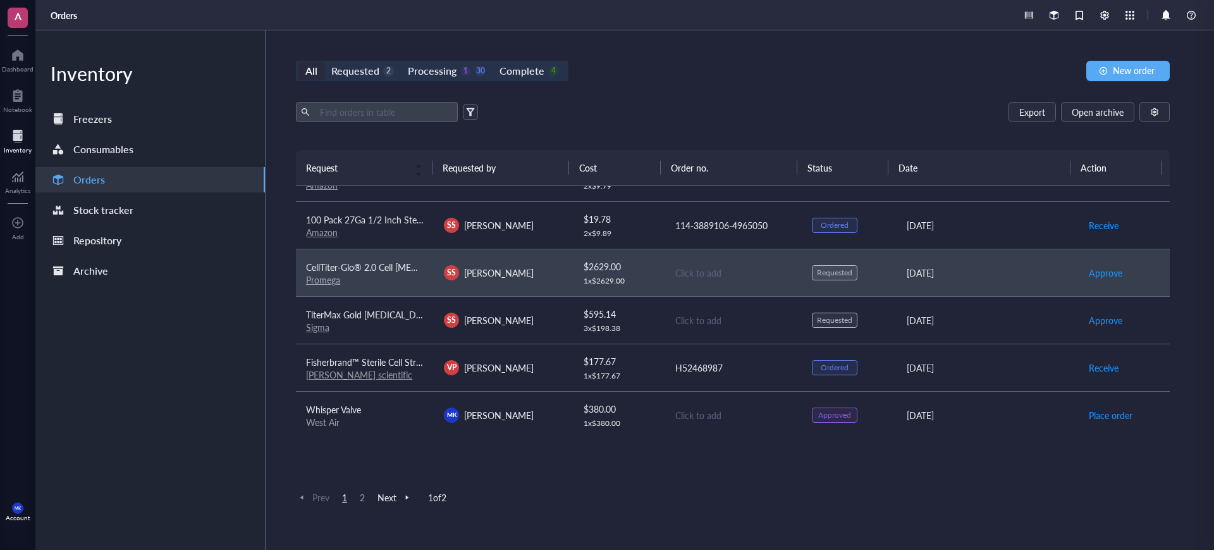
click at [330, 283] on link "Promega" at bounding box center [323, 279] width 34 height 13
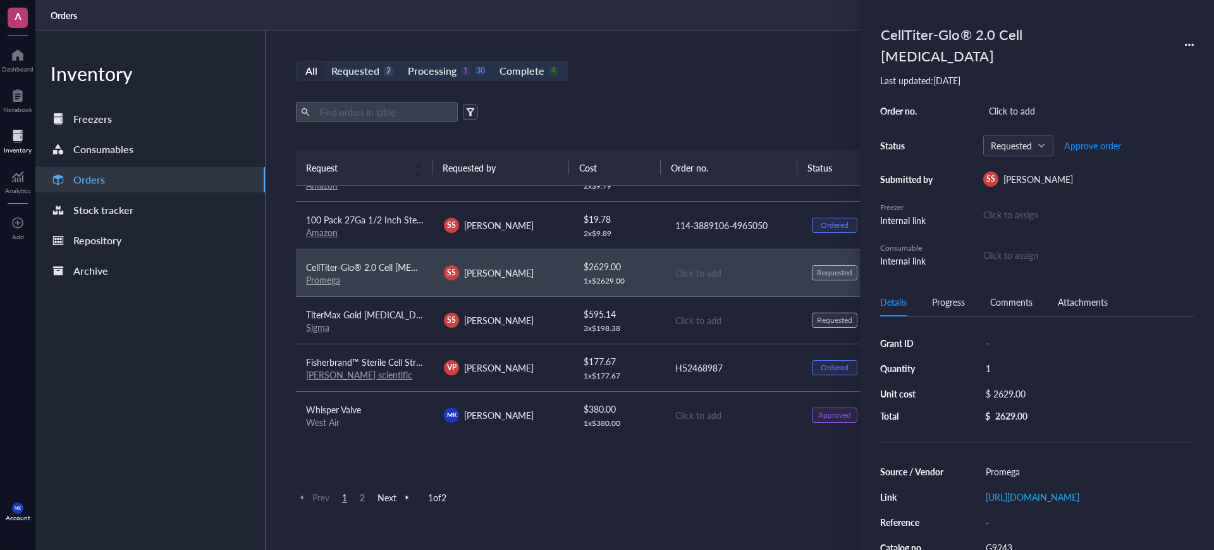
click at [644, 148] on div "Export Open archive Requester Requested on Source / Vendor Last updated" at bounding box center [733, 126] width 874 height 48
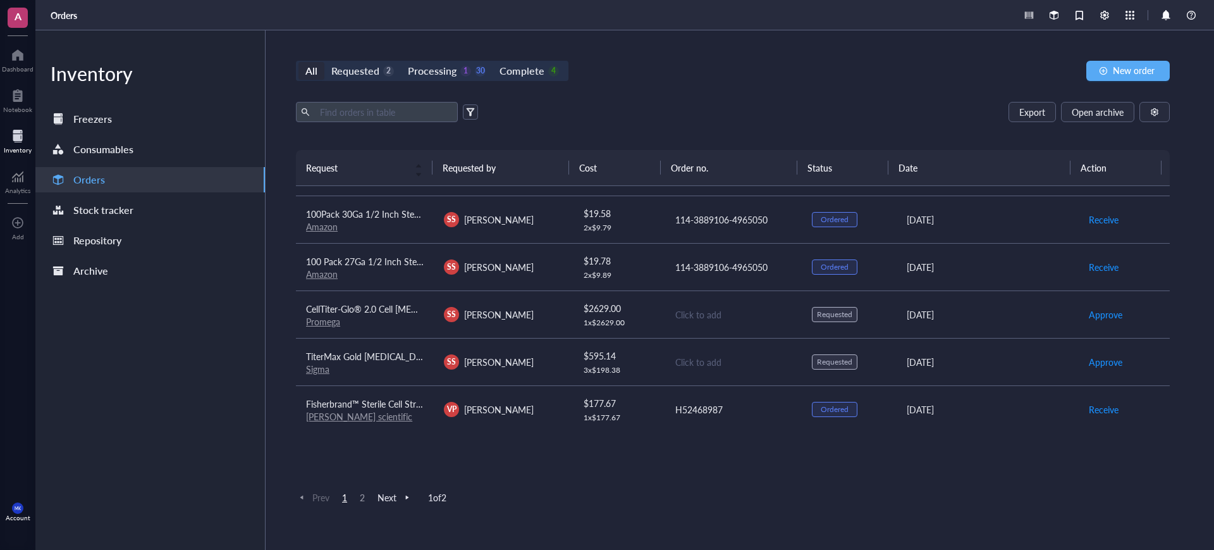
scroll to position [0, 0]
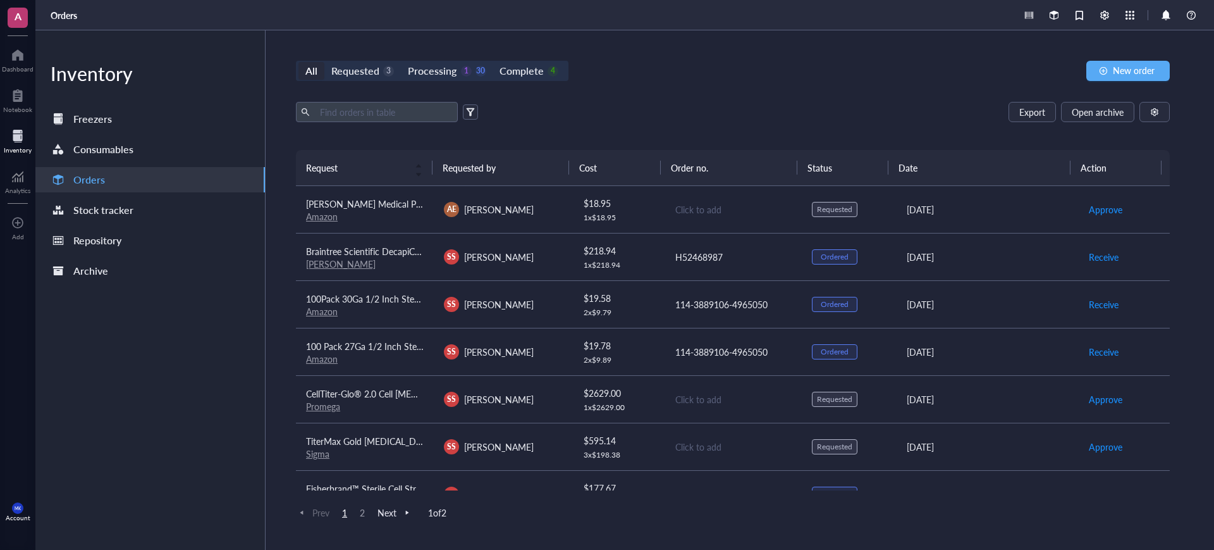
click at [326, 214] on link "Amazon" at bounding box center [322, 216] width 32 height 13
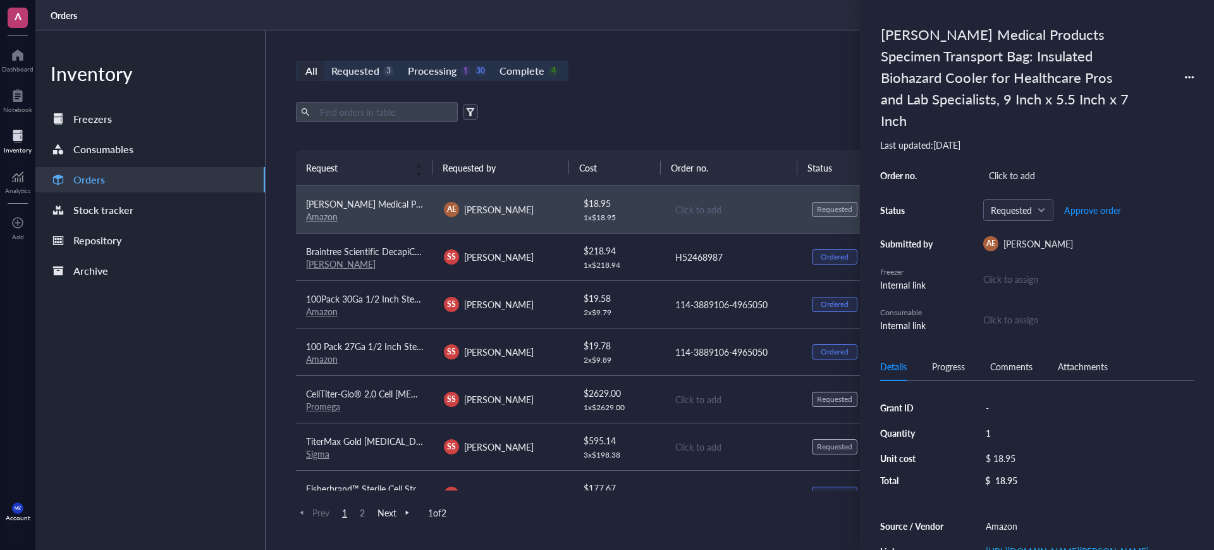
click at [716, 102] on div "Export Open archive" at bounding box center [733, 112] width 874 height 20
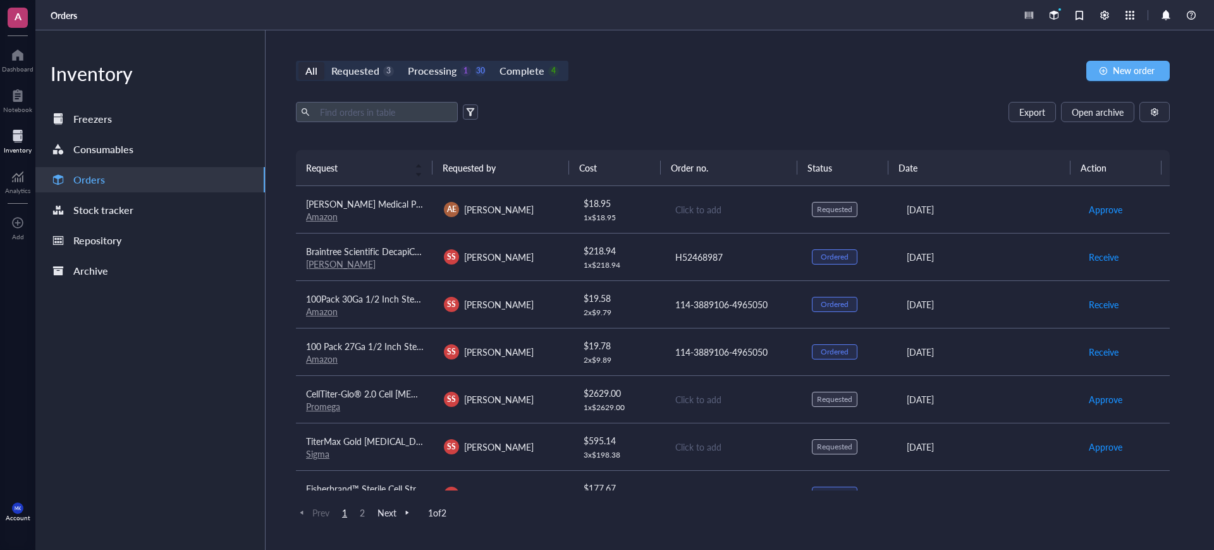
click at [694, 397] on div "Click to add" at bounding box center [733, 399] width 116 height 14
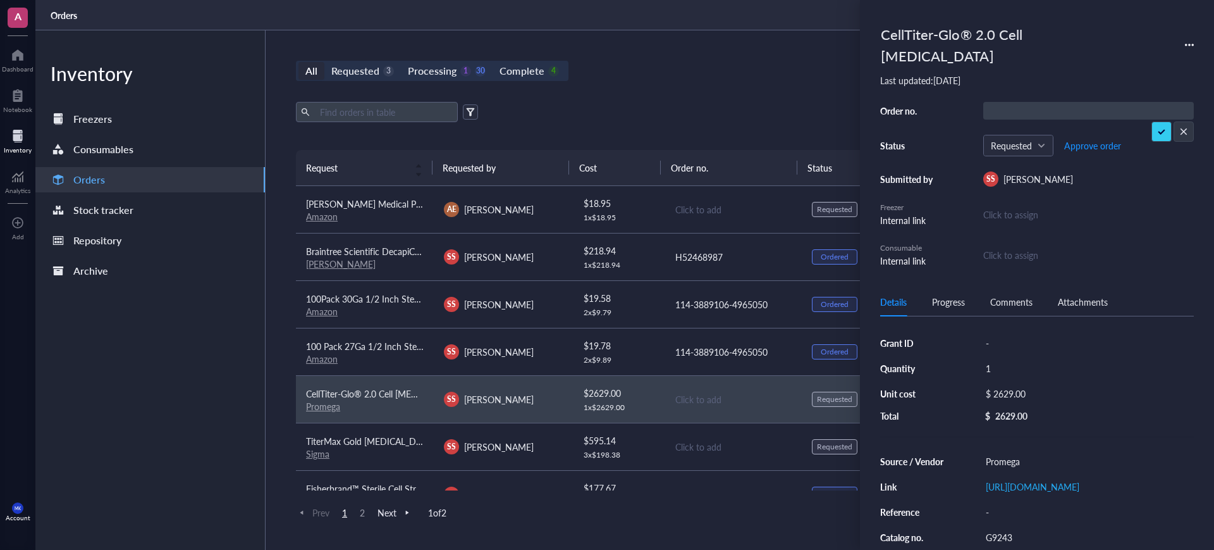
click at [701, 442] on div "Click to add" at bounding box center [733, 447] width 116 height 14
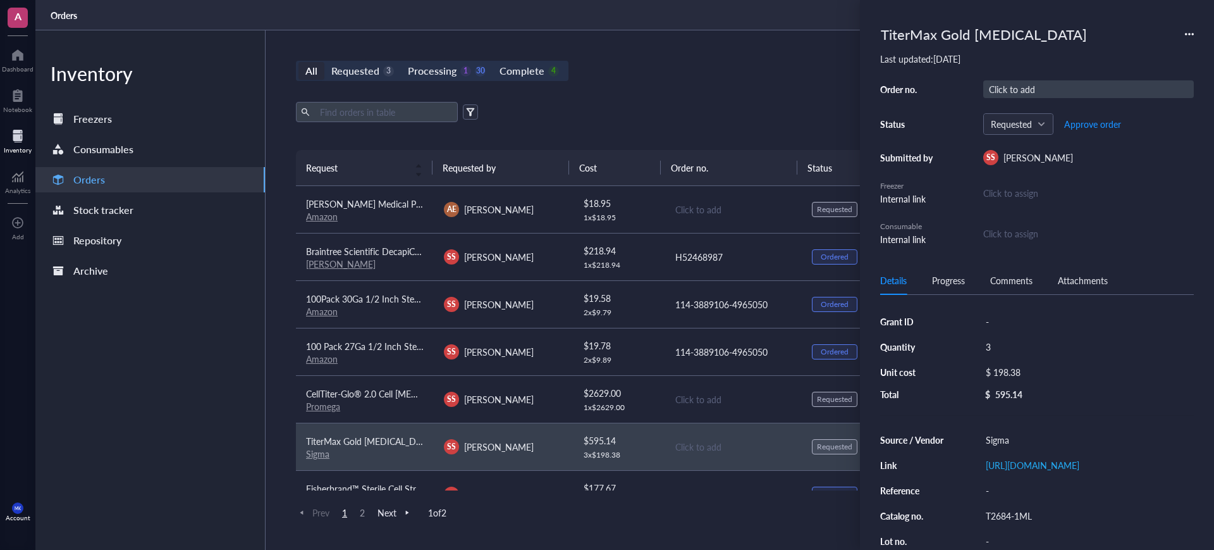
click at [1040, 94] on div "Click to add" at bounding box center [1088, 89] width 211 height 18
click at [1114, 121] on span "Approve order" at bounding box center [1092, 124] width 57 height 10
click at [1067, 123] on span "Place order" at bounding box center [1083, 124] width 44 height 10
click at [696, 65] on div "All Requested 2 Processing 1 31 Complete 4 New order" at bounding box center [733, 71] width 874 height 20
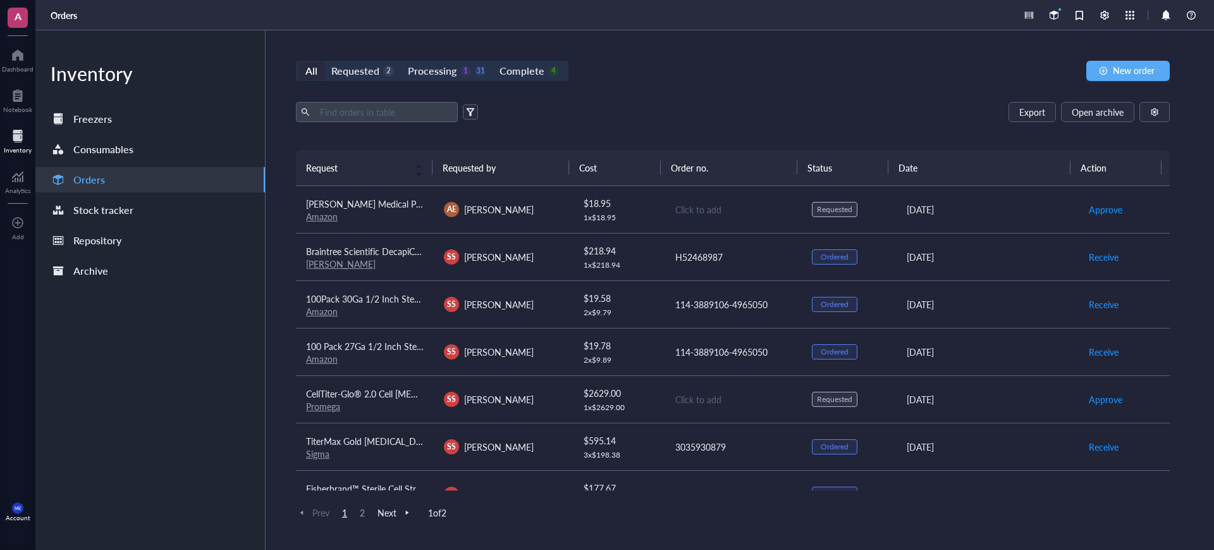
click at [545, 202] on div "AE Arezoo Esrafili" at bounding box center [503, 209] width 118 height 15
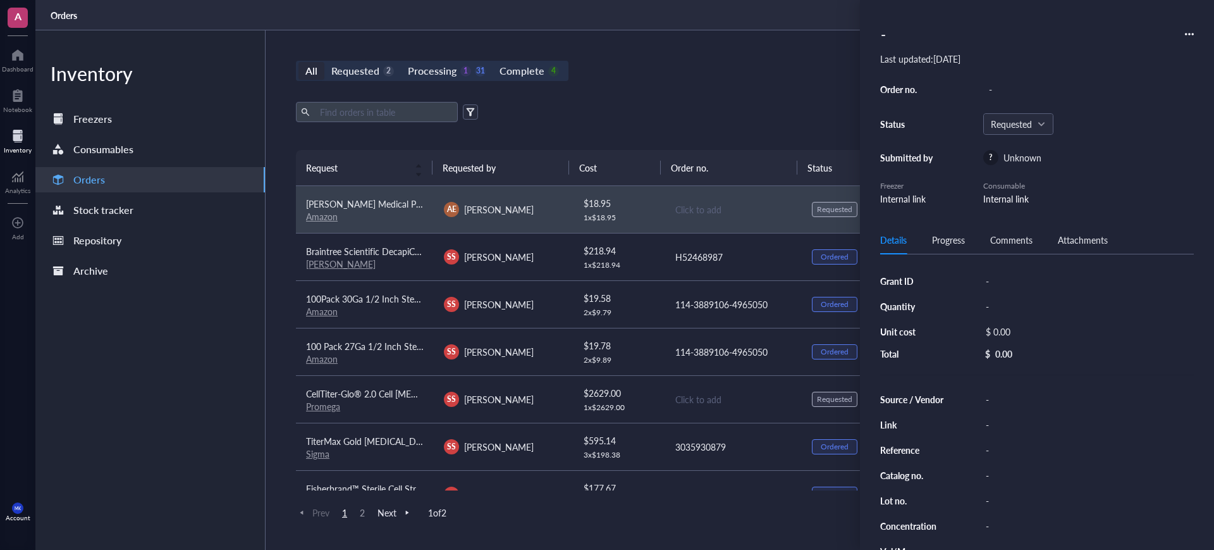
click at [635, 133] on div "Export Open archive Requester Requested on Source / Vendor Last updated" at bounding box center [733, 126] width 874 height 48
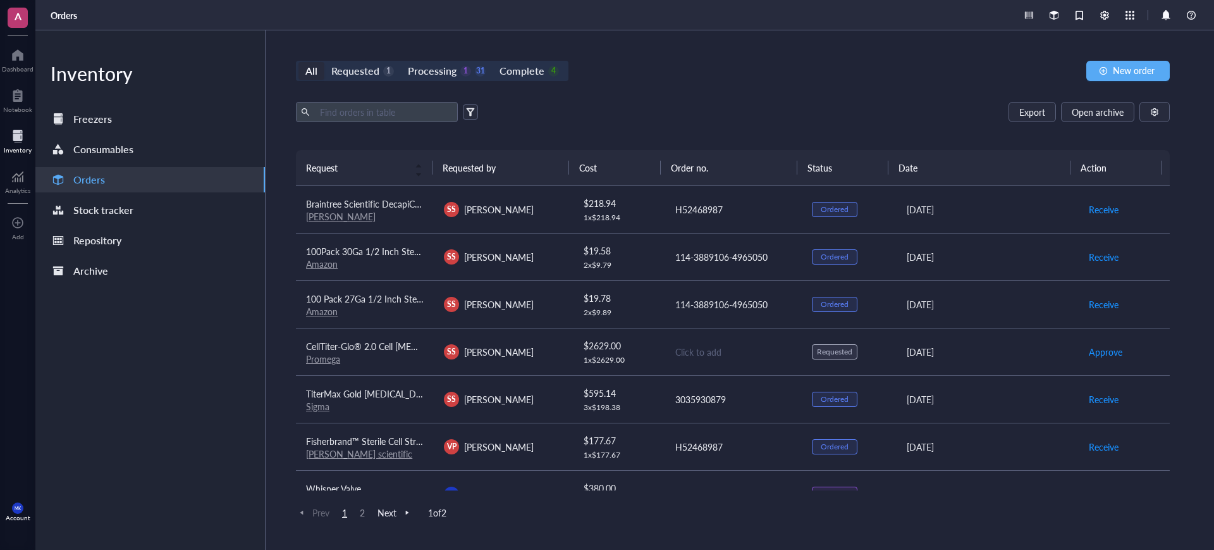
click at [759, 347] on div "Click to add" at bounding box center [733, 352] width 116 height 14
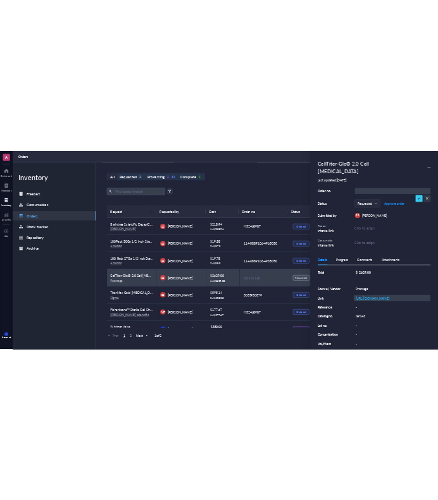
scroll to position [115, 0]
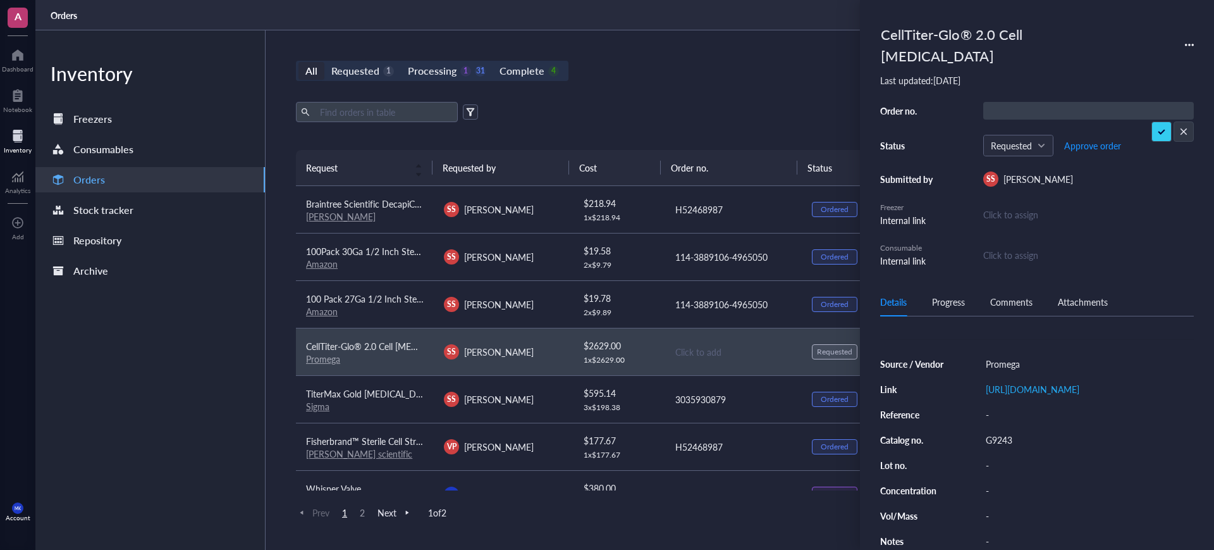
click at [721, 115] on div "Export Open archive" at bounding box center [733, 112] width 874 height 20
click at [770, 89] on div "All Requested 1 Processing 1 31 Complete 4 New order Export Open archive Reques…" at bounding box center [733, 289] width 935 height 519
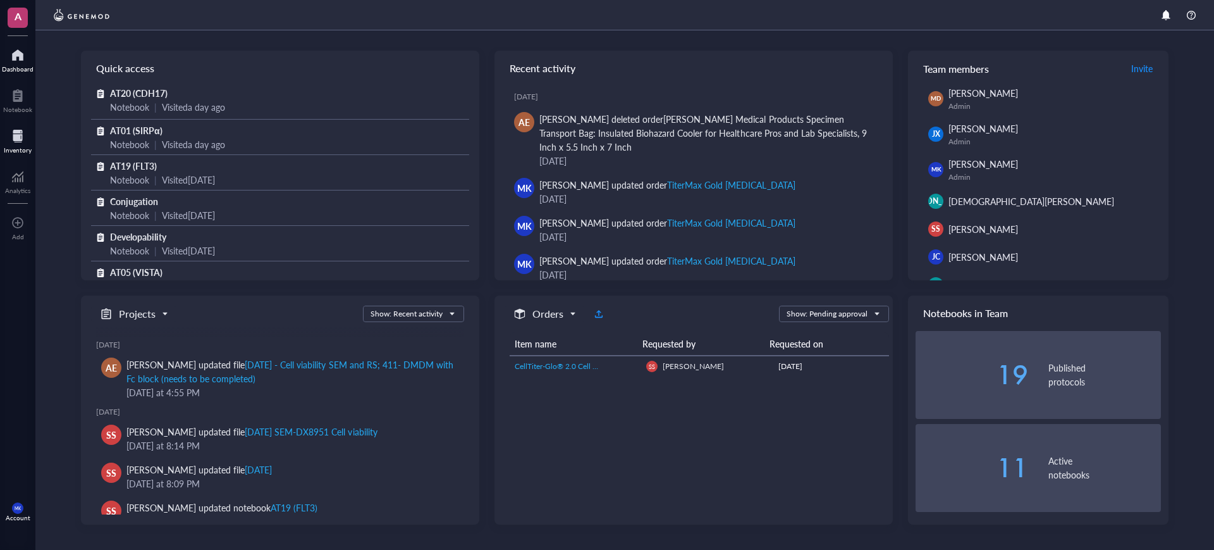
click at [1, 135] on div "Inventory" at bounding box center [17, 139] width 35 height 35
click at [13, 136] on div at bounding box center [18, 136] width 28 height 20
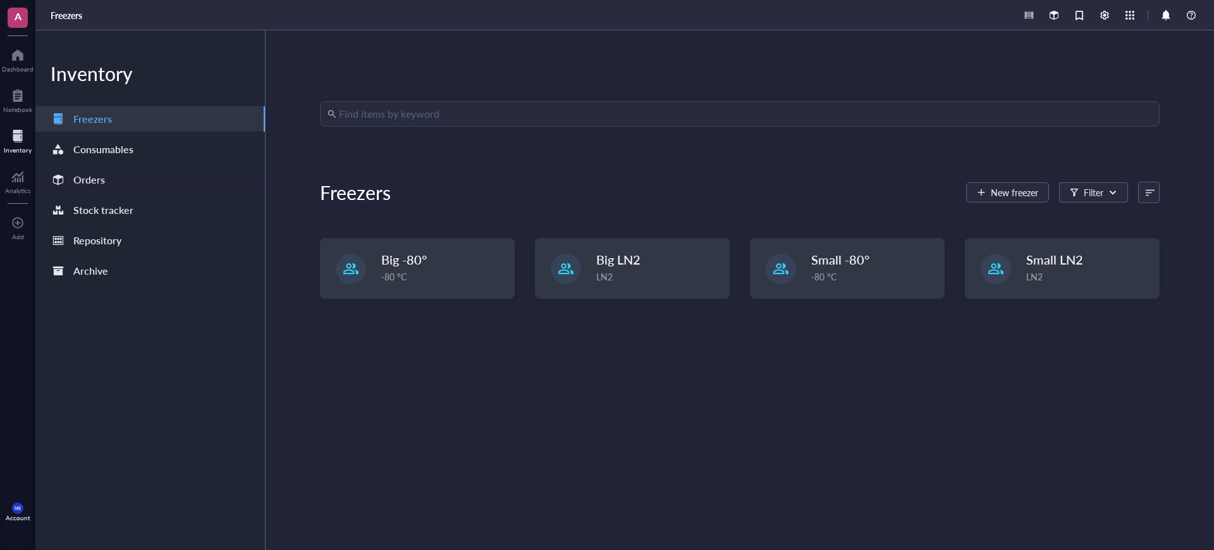
click at [176, 182] on div "Orders" at bounding box center [150, 179] width 230 height 25
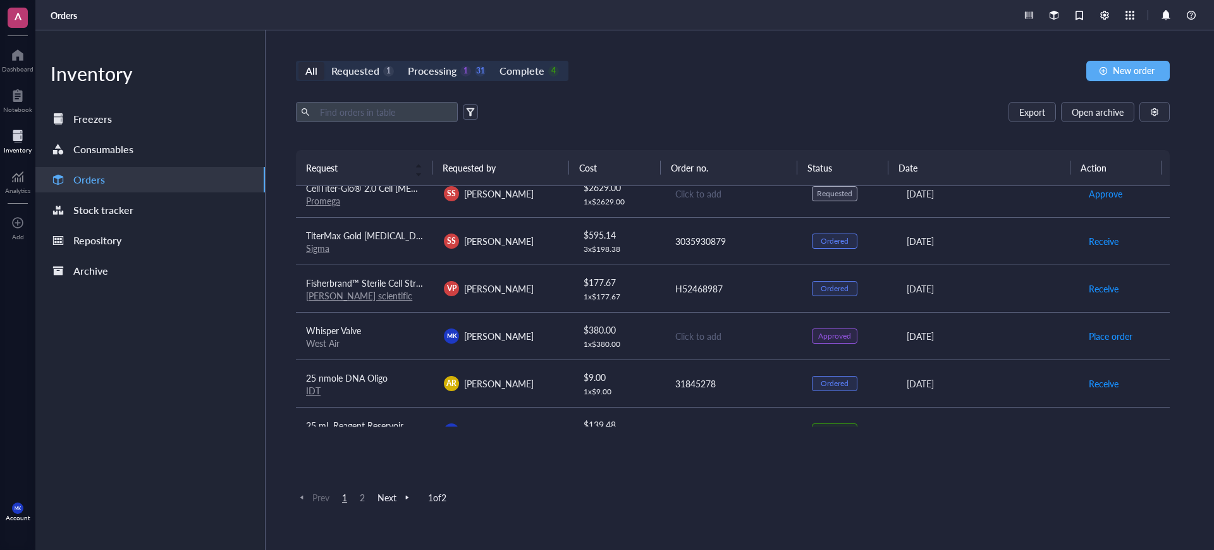
scroll to position [237, 0]
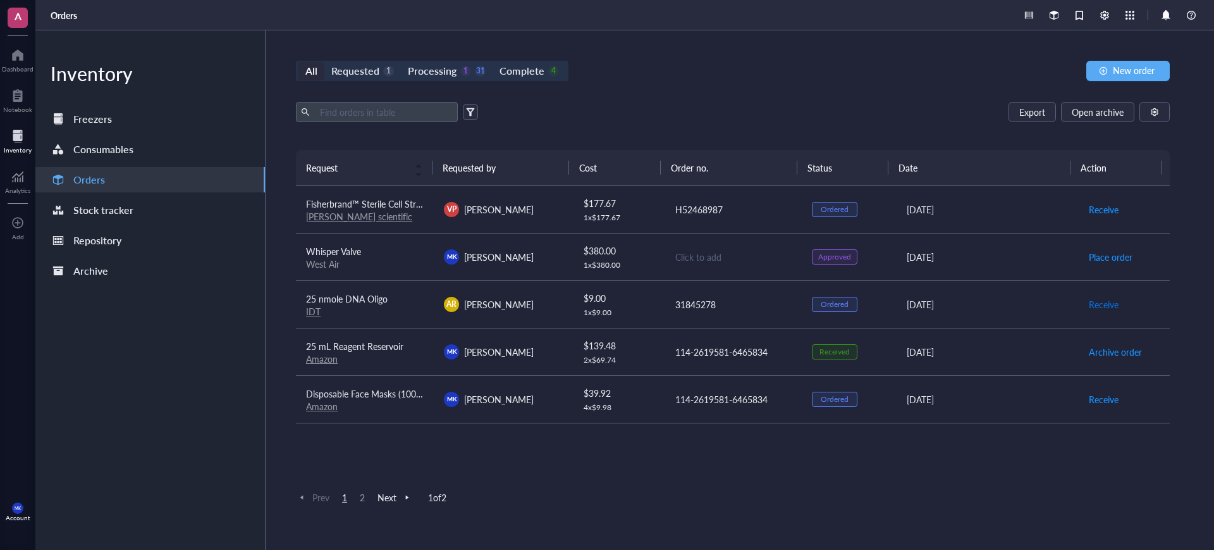
click at [1097, 302] on span "Receive" at bounding box center [1104, 304] width 30 height 14
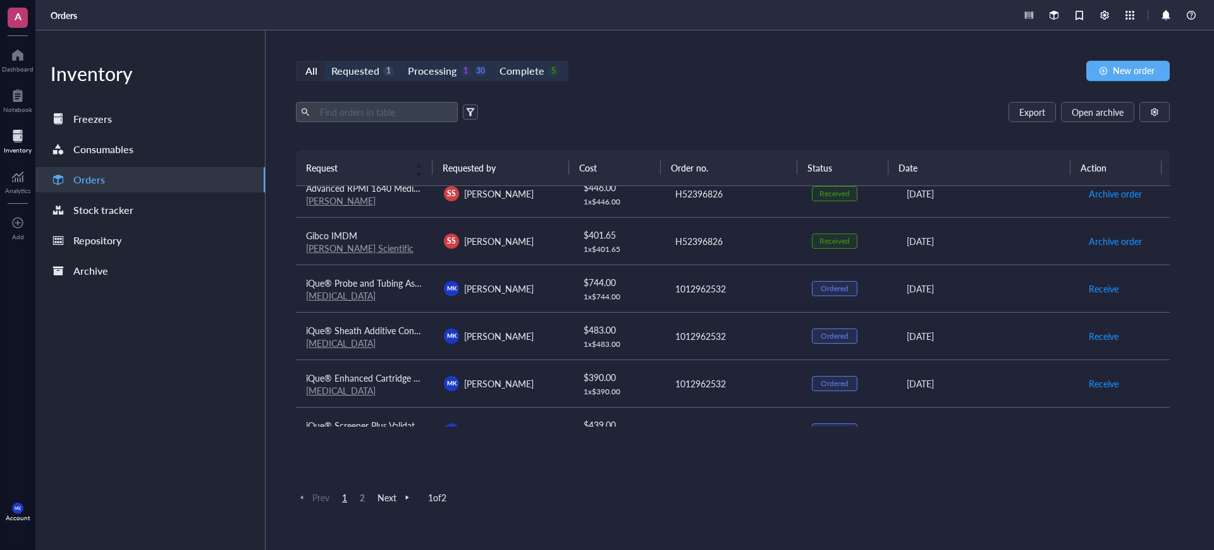
scroll to position [945, 0]
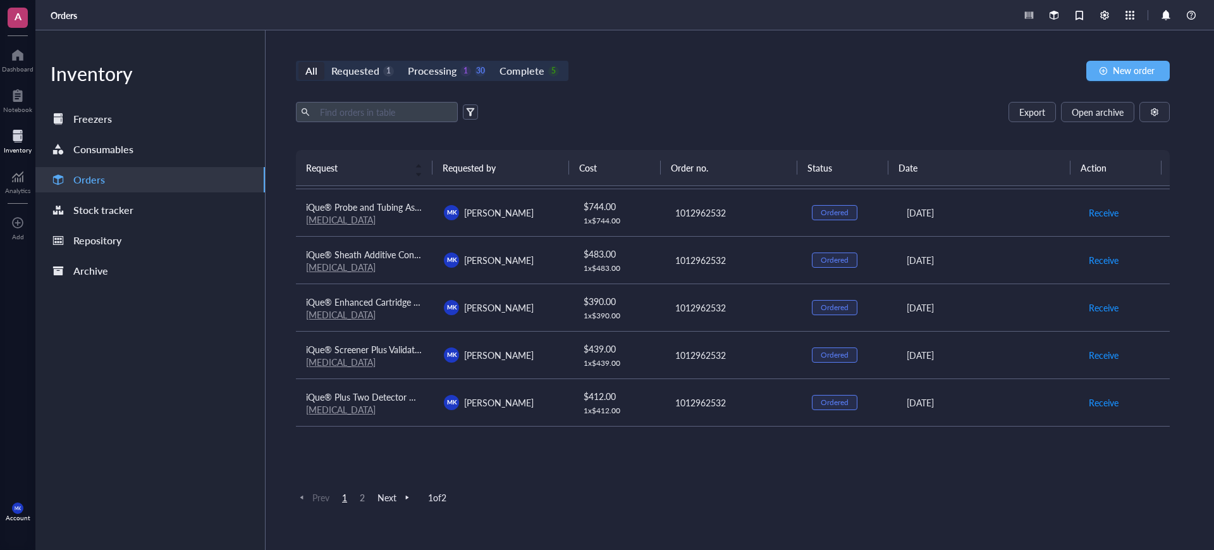
click at [355, 491] on span "2" at bounding box center [362, 496] width 15 height 11
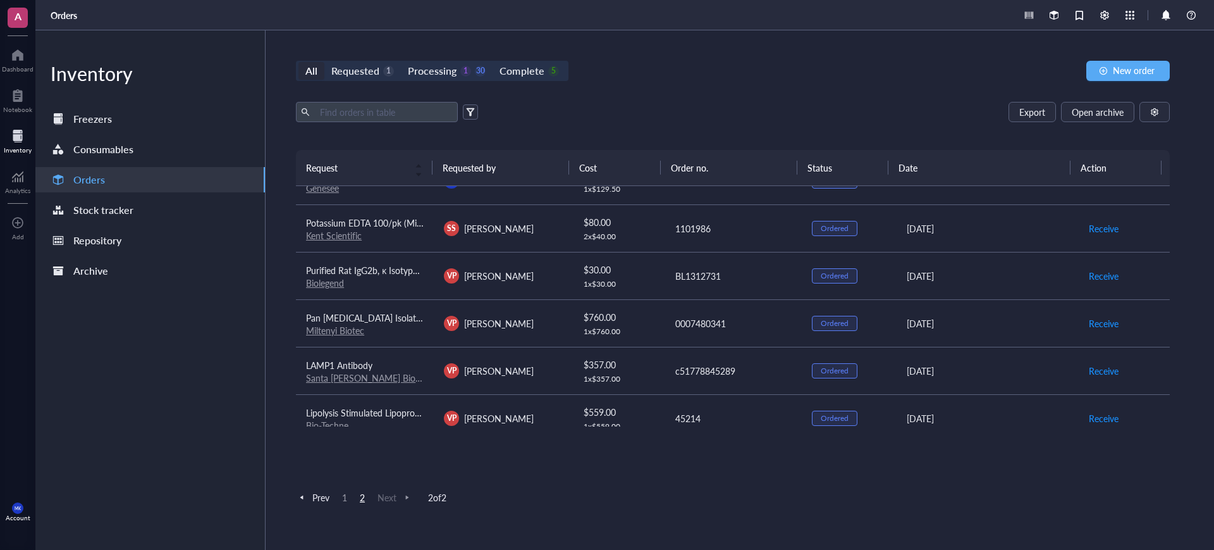
scroll to position [92, 0]
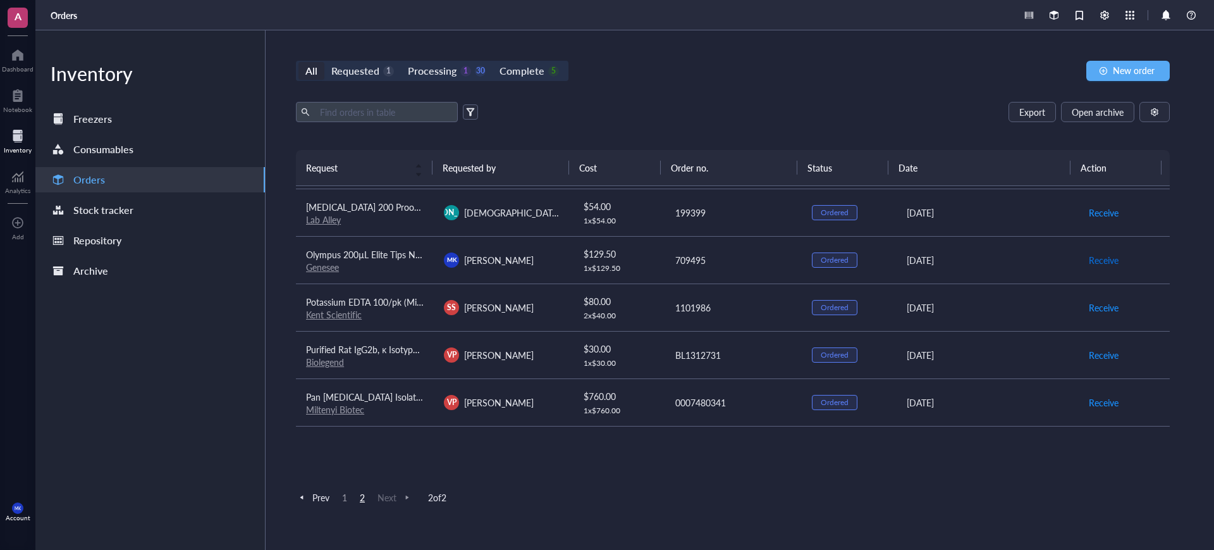
click at [1096, 257] on span "Receive" at bounding box center [1104, 260] width 30 height 14
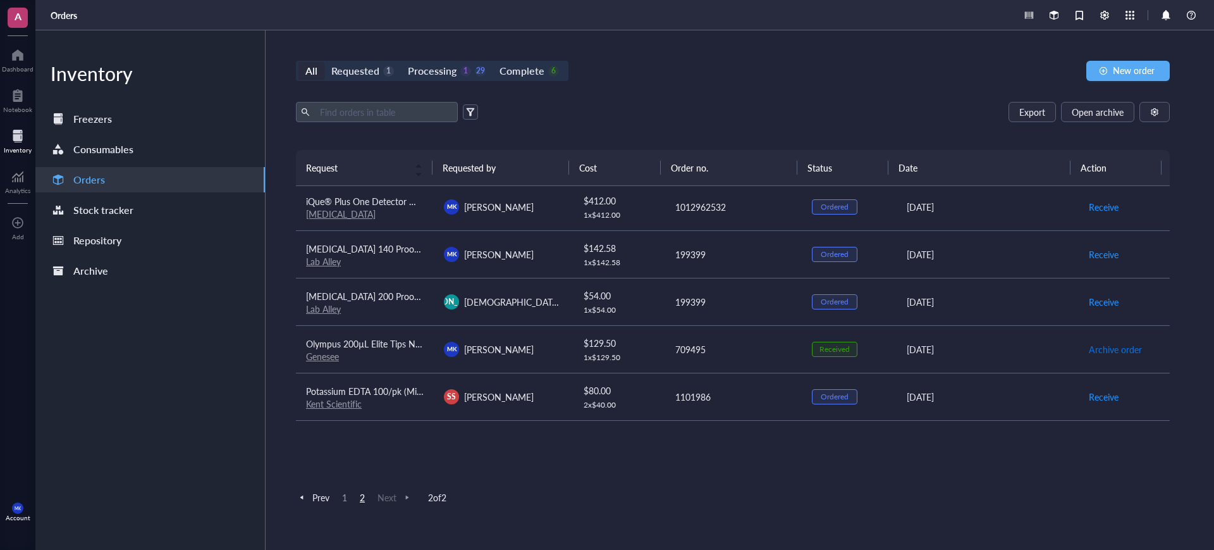
scroll to position [0, 0]
click at [553, 74] on div "6" at bounding box center [553, 71] width 11 height 11
click at [493, 62] on input "Complete 6" at bounding box center [493, 62] width 0 height 0
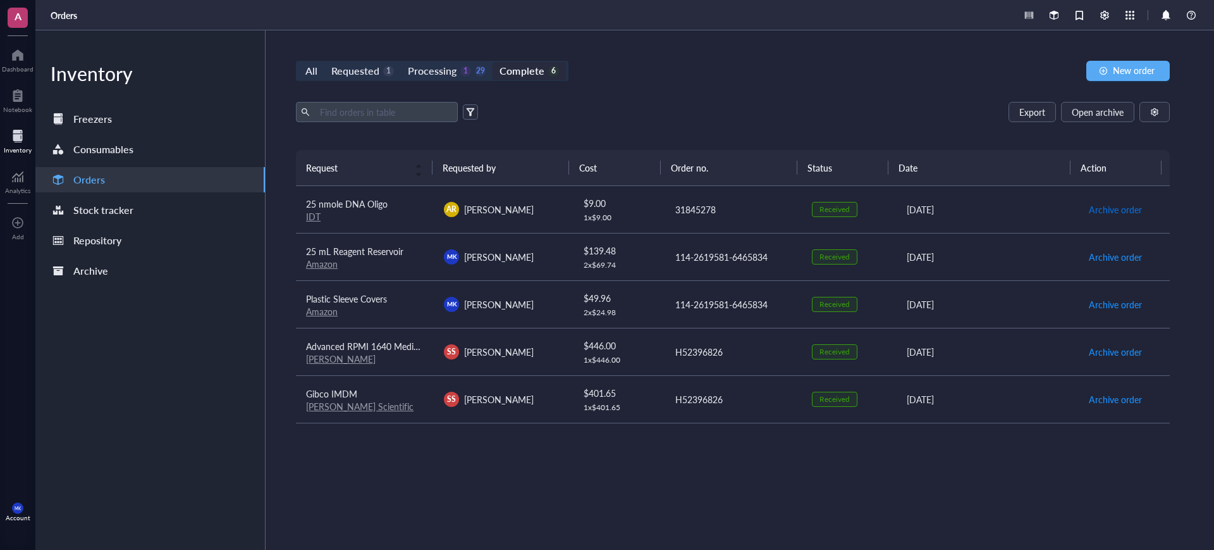
click at [1107, 209] on span "Archive order" at bounding box center [1115, 209] width 53 height 14
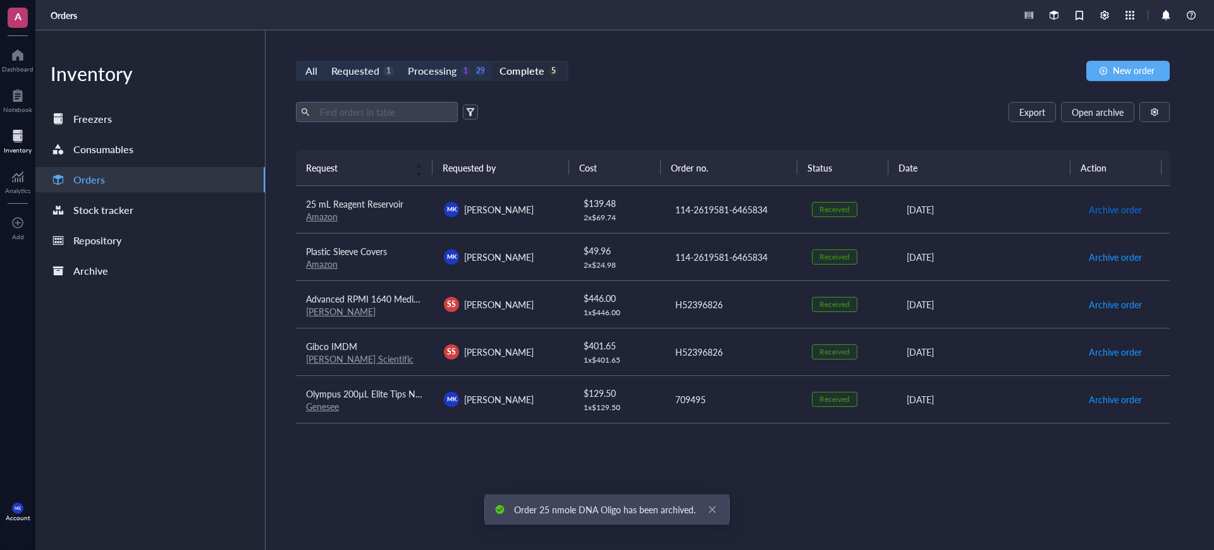
click at [1107, 209] on span "Archive order" at bounding box center [1115, 209] width 53 height 14
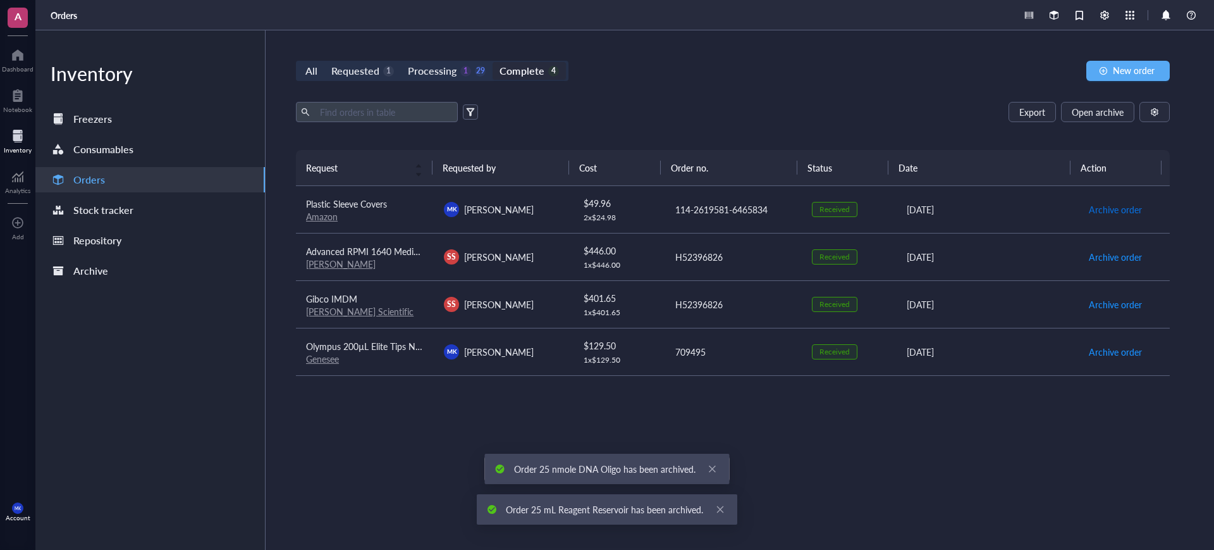
click at [1107, 209] on span "Archive order" at bounding box center [1115, 209] width 53 height 14
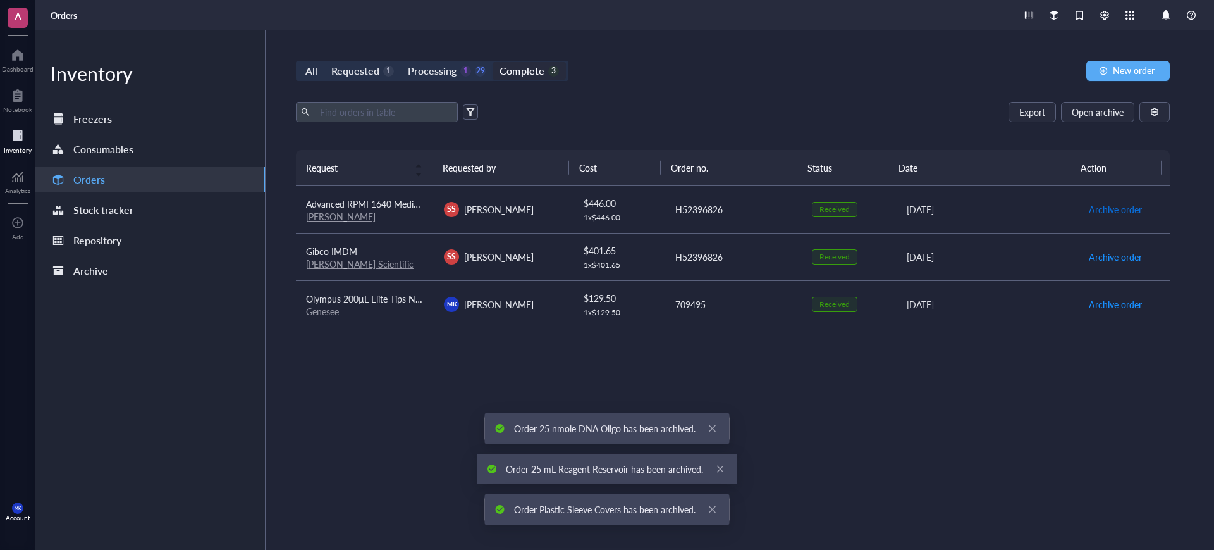
click at [1107, 209] on span "Archive order" at bounding box center [1115, 209] width 53 height 14
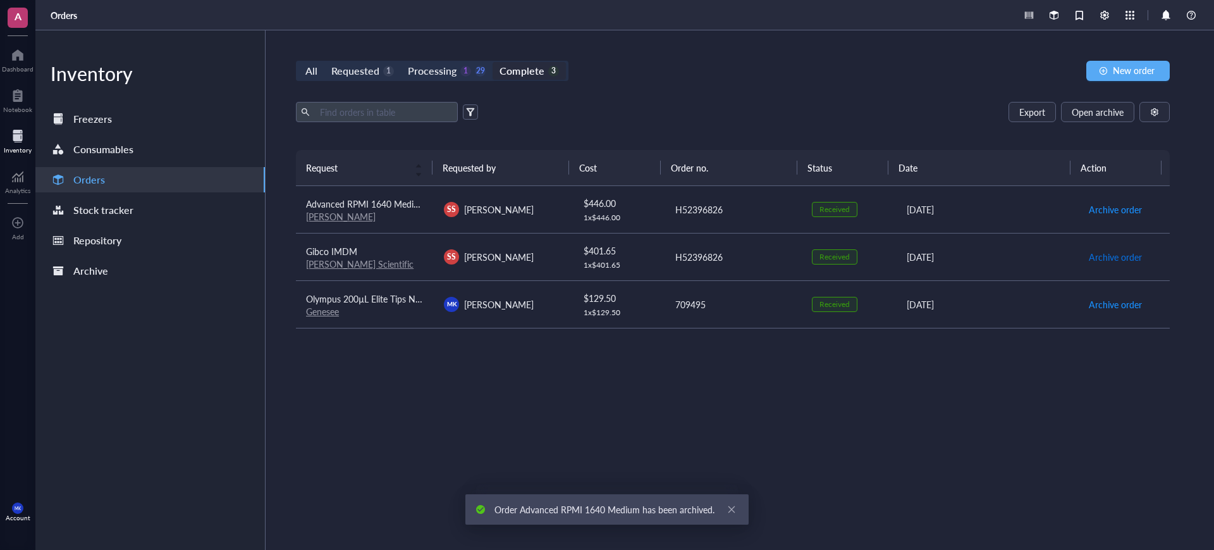
click at [1107, 250] on span "Archive order" at bounding box center [1115, 257] width 53 height 14
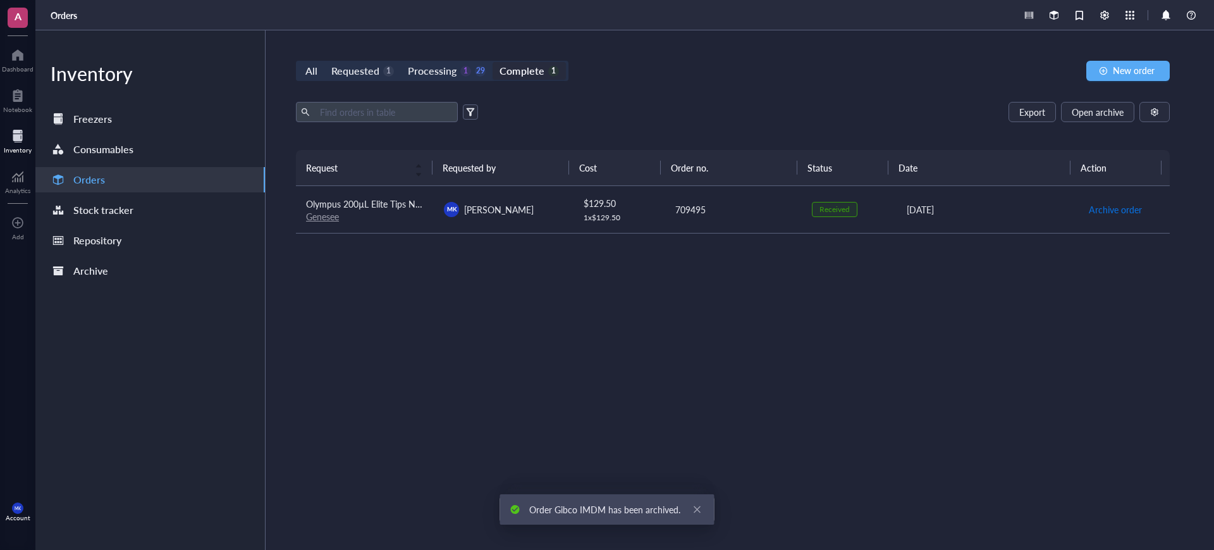
click at [1107, 209] on span "Archive order" at bounding box center [1115, 209] width 53 height 14
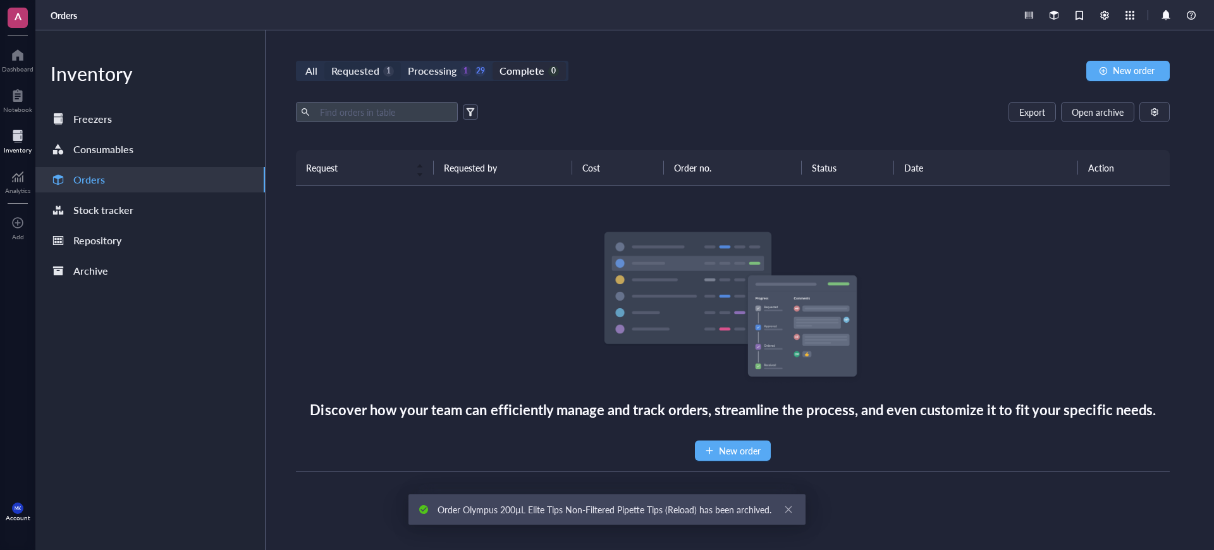
click at [361, 67] on div "Requested" at bounding box center [355, 71] width 48 height 18
click at [324, 62] on input "Requested 1" at bounding box center [324, 62] width 0 height 0
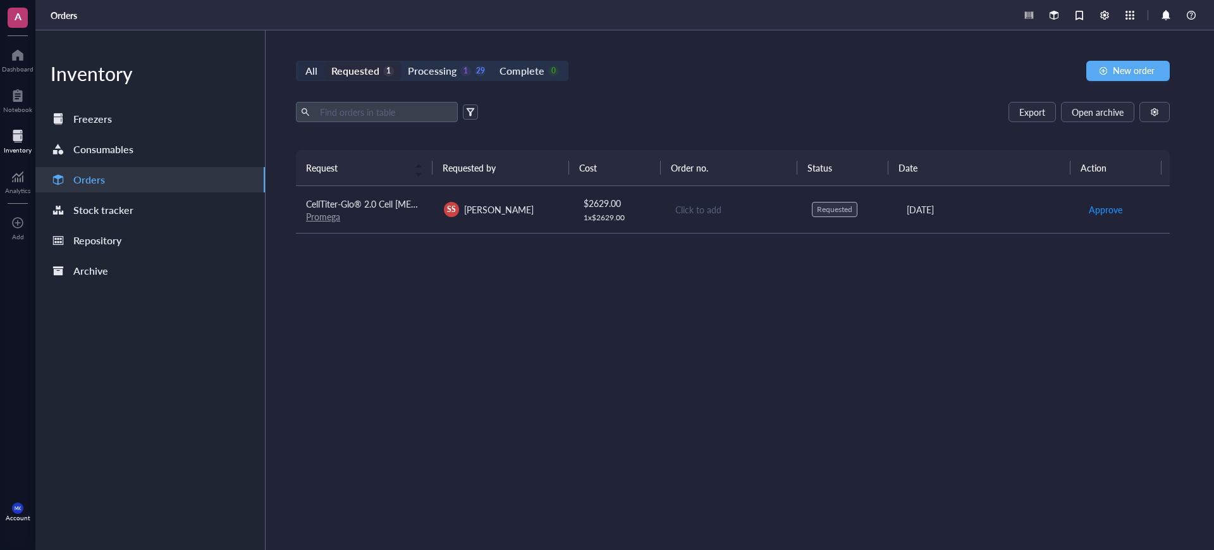
click at [309, 70] on div "All" at bounding box center [311, 71] width 12 height 18
click at [299, 62] on input "All" at bounding box center [299, 62] width 0 height 0
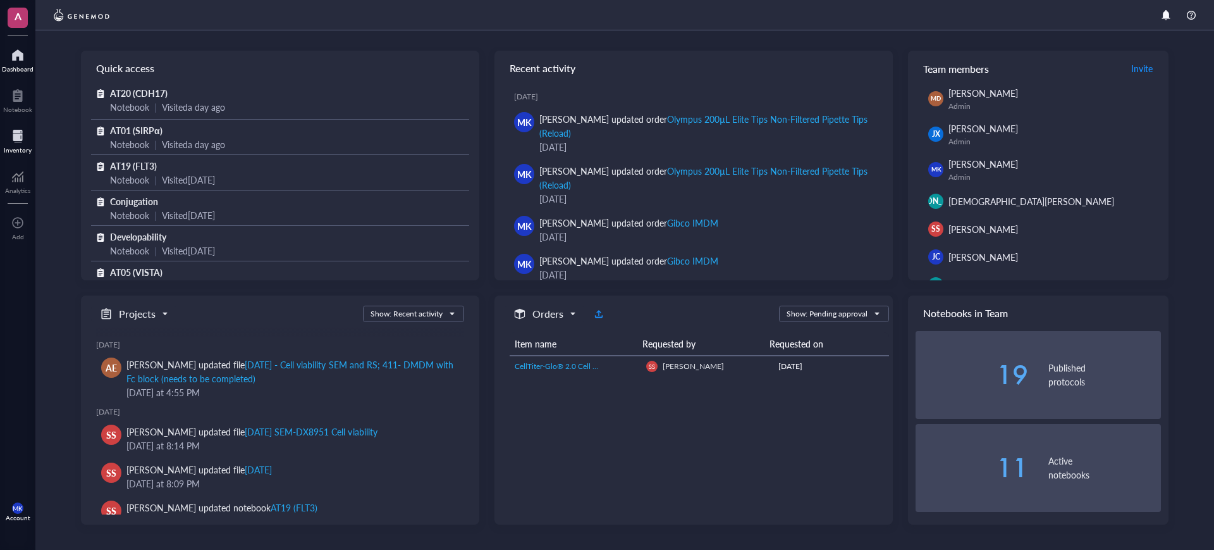
click at [23, 139] on div at bounding box center [18, 136] width 28 height 20
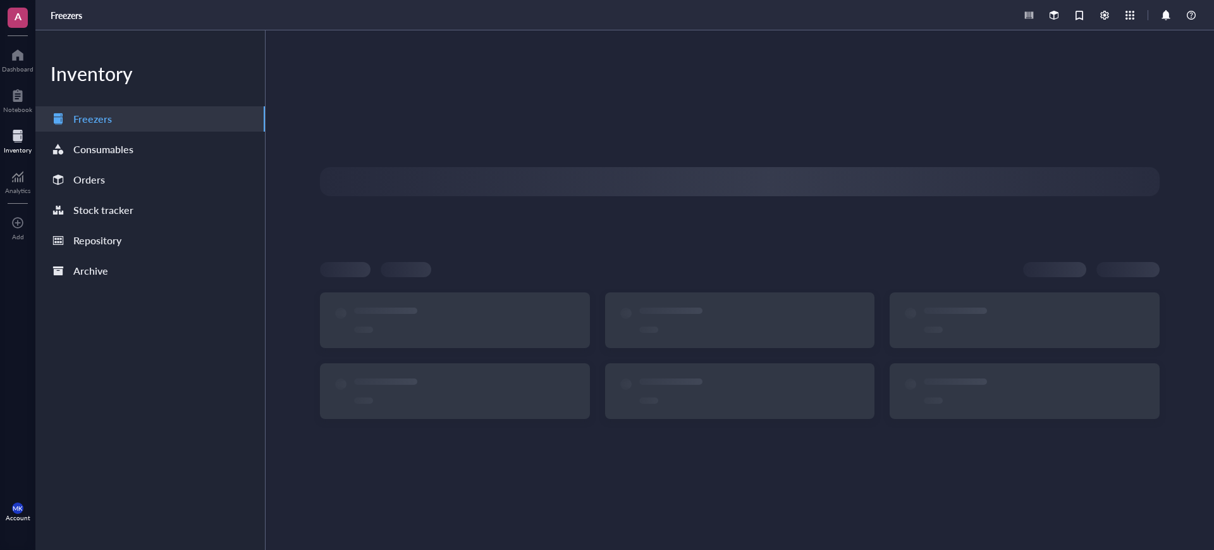
click at [74, 163] on div "Inventory Freezers Consumables Orders Stock tracker Repository Archive" at bounding box center [150, 289] width 230 height 519
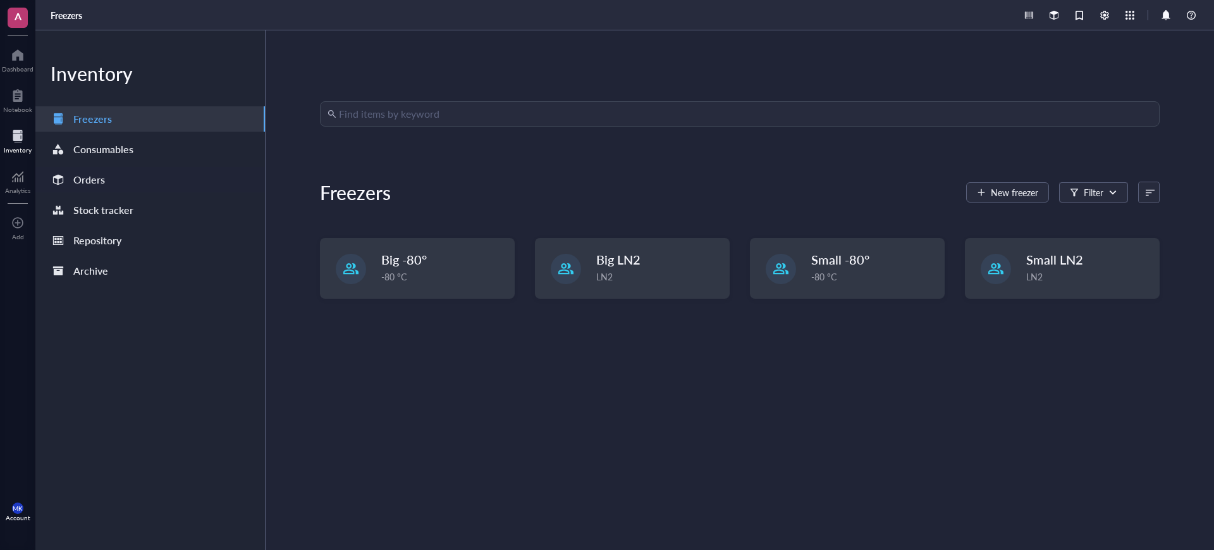
click at [74, 173] on div "Orders" at bounding box center [89, 180] width 32 height 18
